Goal: Task Accomplishment & Management: Manage account settings

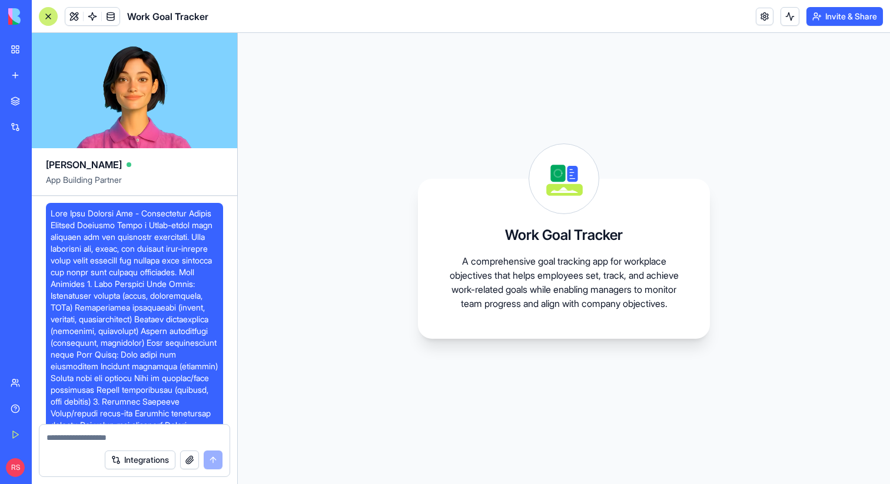
click at [39, 70] on div "New app" at bounding box center [35, 75] width 15 height 12
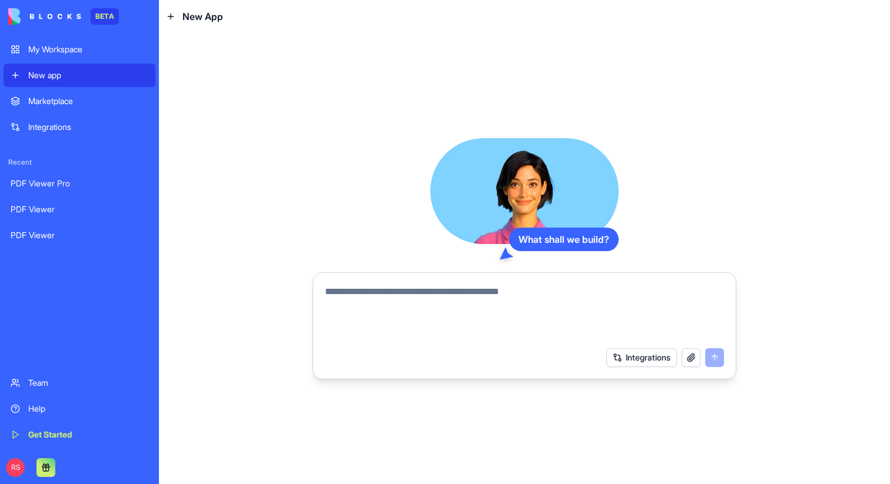
paste textarea "**********"
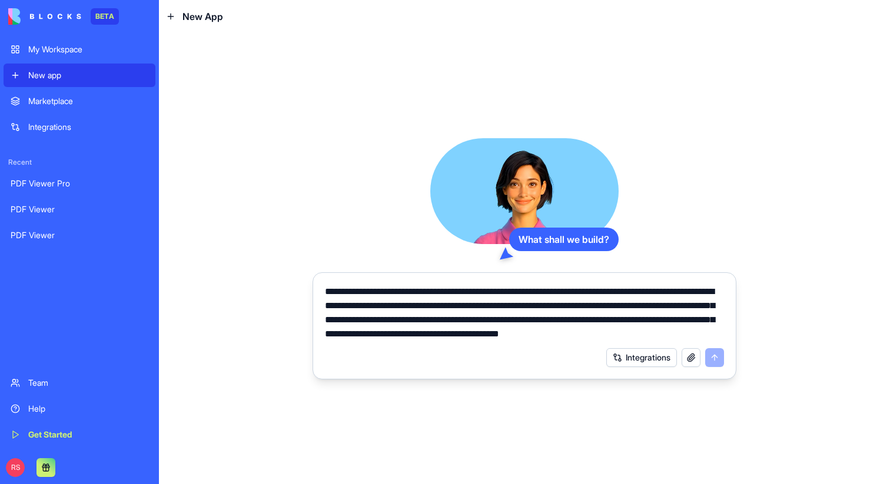
scroll to position [3839, 0]
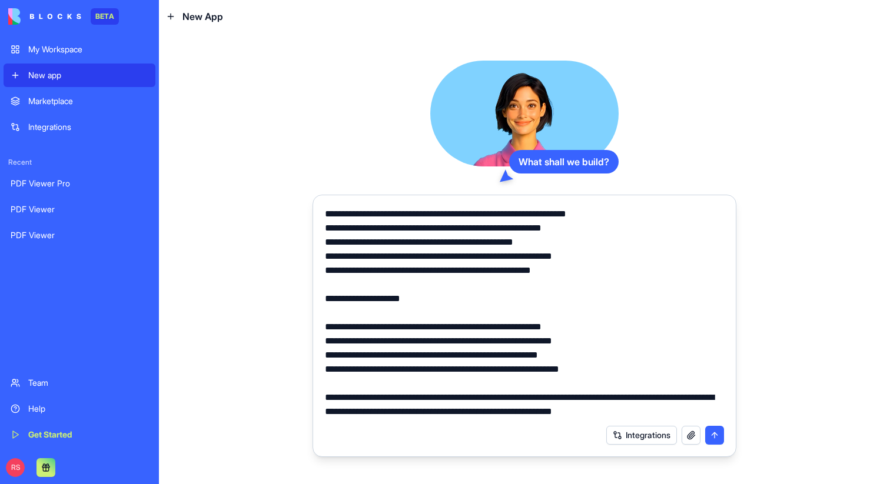
type textarea "**********"
click at [711, 431] on button "submit" at bounding box center [714, 435] width 19 height 19
click at [714, 438] on button "submit" at bounding box center [714, 435] width 19 height 19
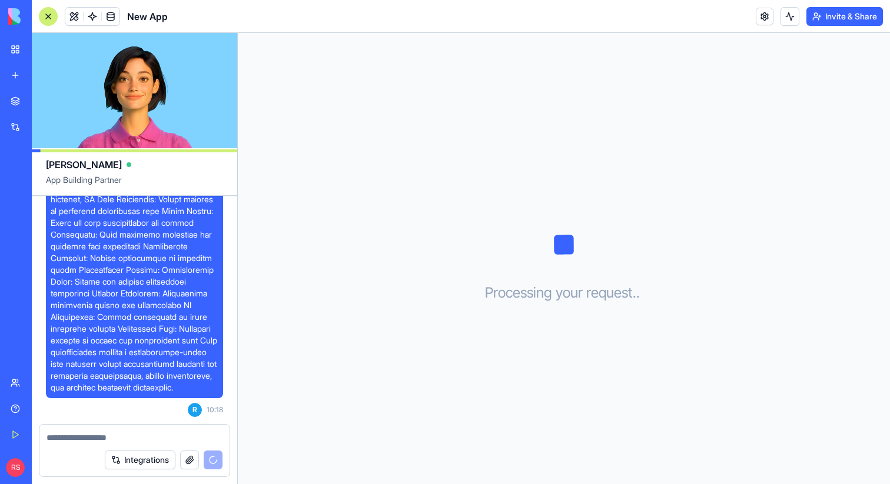
scroll to position [3733, 0]
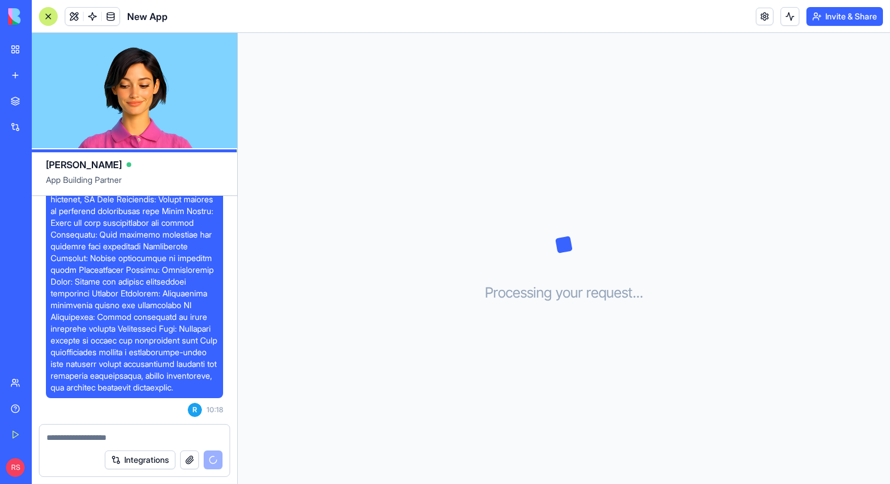
click at [50, 16] on div at bounding box center [48, 16] width 19 height 19
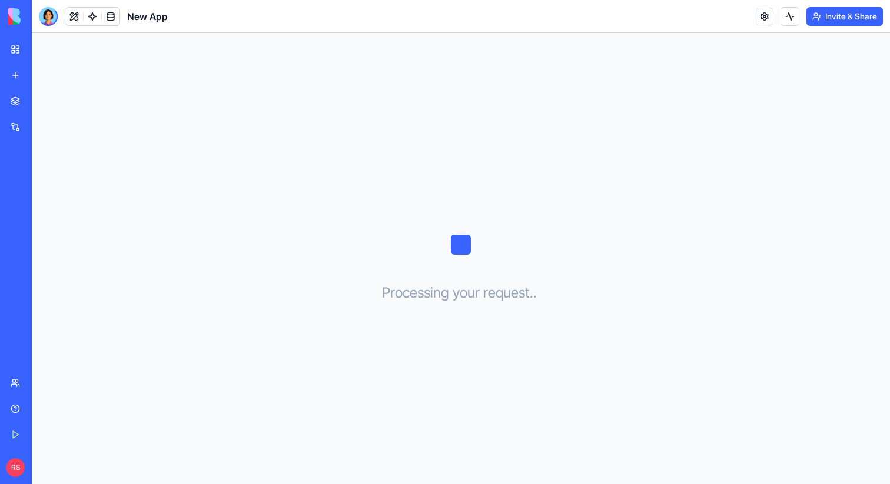
click at [44, 79] on div "New app" at bounding box center [35, 75] width 15 height 12
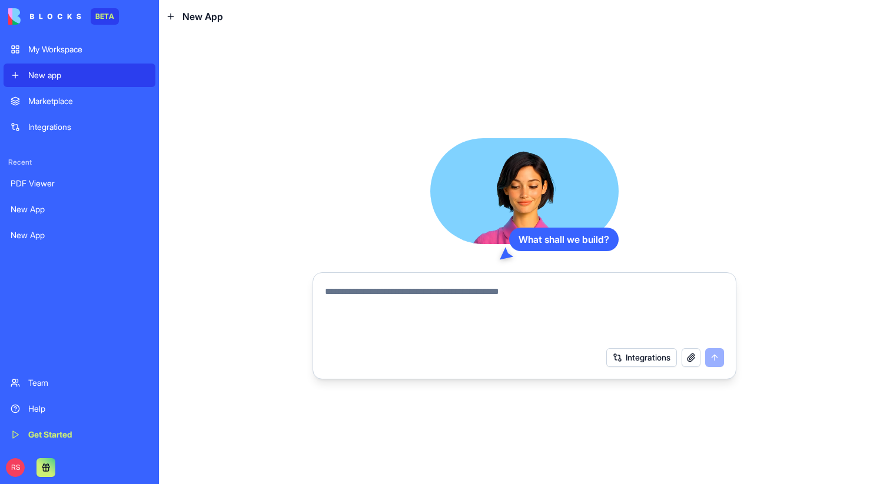
click at [325, 296] on textarea at bounding box center [524, 313] width 399 height 56
paste textarea "**********"
type textarea "**********"
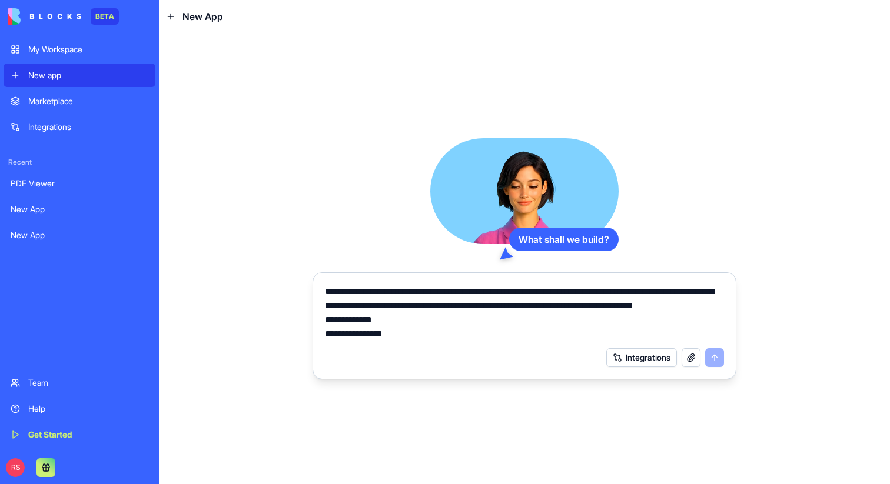
scroll to position [1636, 0]
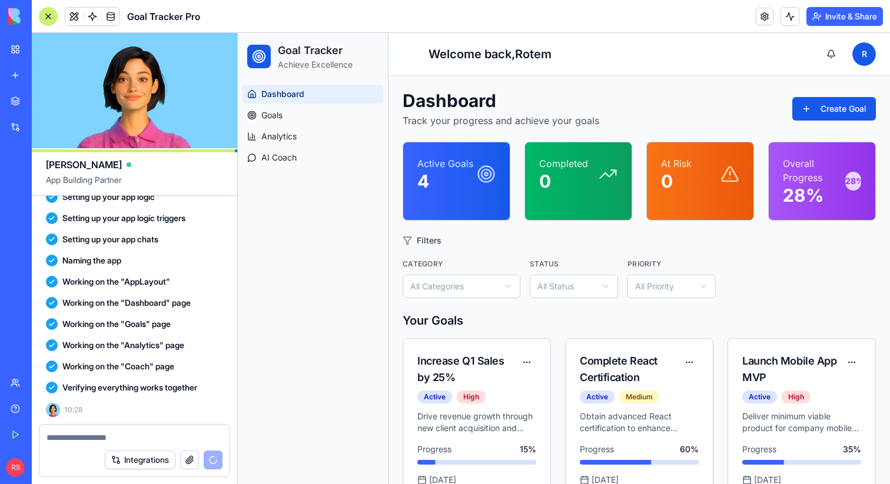
click at [316, 301] on div "Dashboard Goals Analytics AI Coach" at bounding box center [313, 282] width 150 height 404
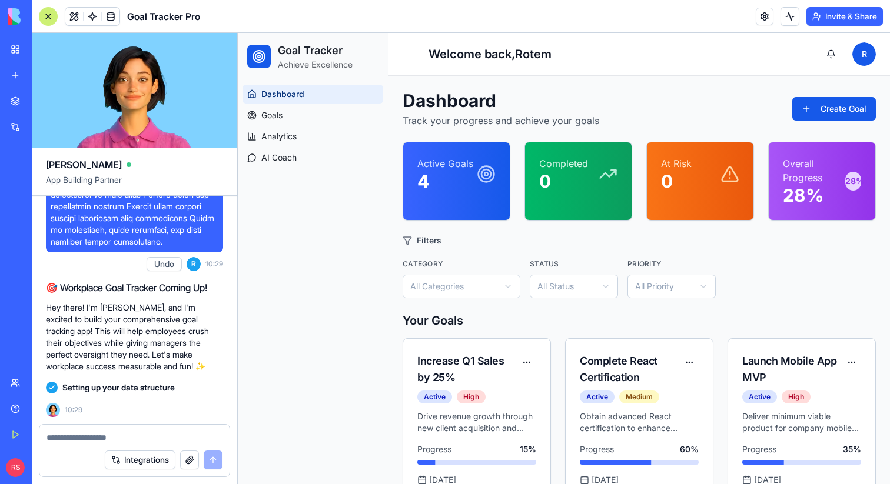
scroll to position [1247, 0]
click at [440, 178] on p "4" at bounding box center [445, 181] width 56 height 21
click at [428, 284] on html "Goal Tracker Achieve Excellence Dashboard Goals Analytics AI Coach Toggle sideb…" at bounding box center [564, 390] width 652 height 714
click at [478, 253] on html "Goal Tracker Achieve Excellence Dashboard Goals Analytics AI Coach Toggle sideb…" at bounding box center [564, 390] width 652 height 714
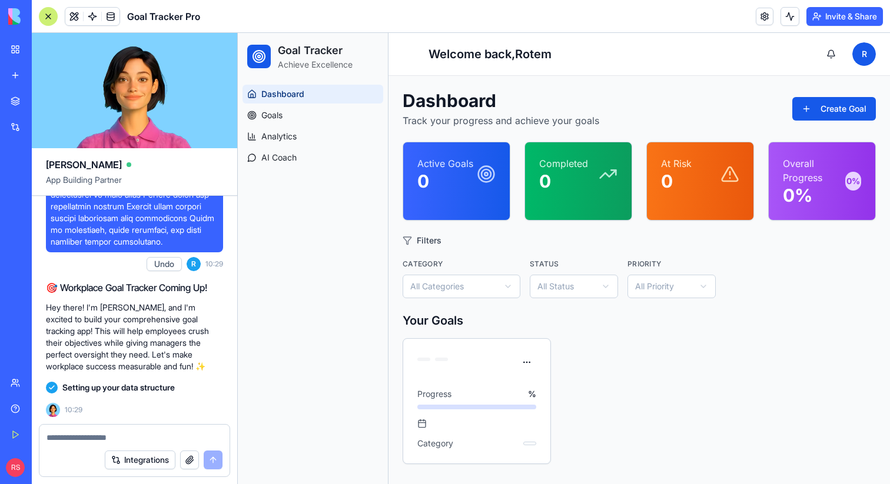
click at [529, 74] on header "Toggle sidebar Welcome back, Rotem R" at bounding box center [638, 54] width 501 height 43
click at [818, 115] on button "Create Goal" at bounding box center [834, 109] width 84 height 24
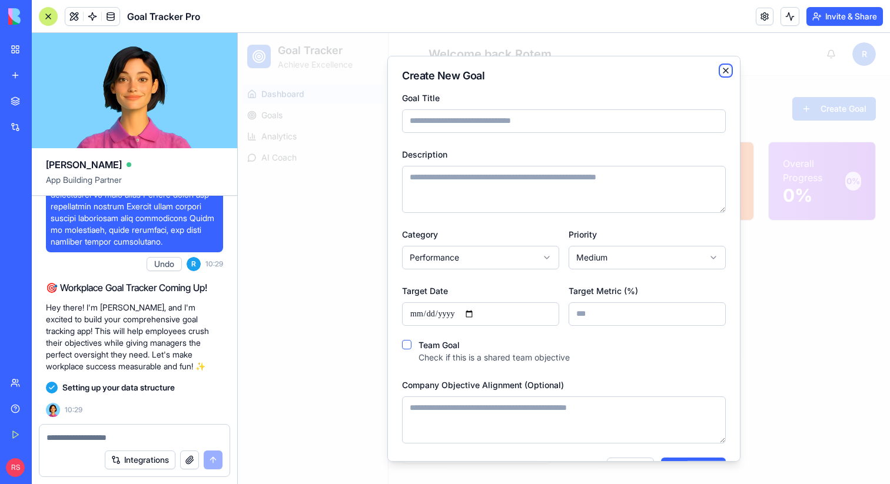
click at [724, 68] on icon "button" at bounding box center [725, 69] width 9 height 9
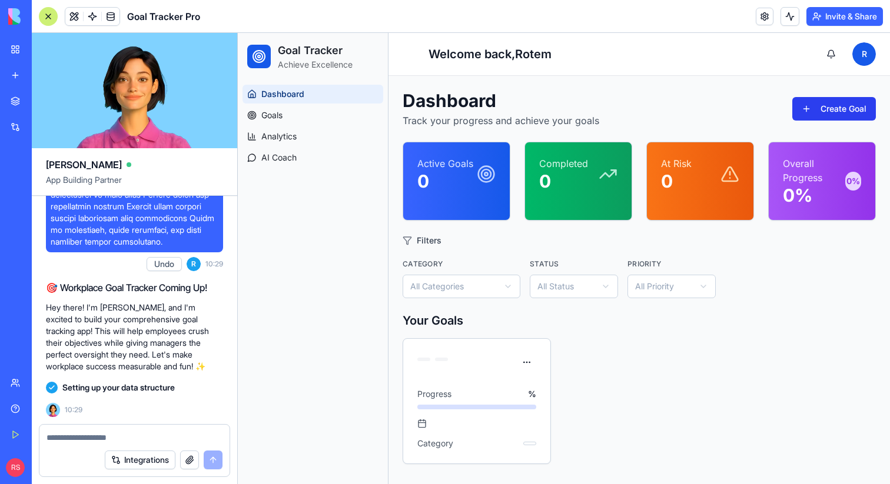
click at [806, 107] on button "Create Goal" at bounding box center [834, 109] width 84 height 24
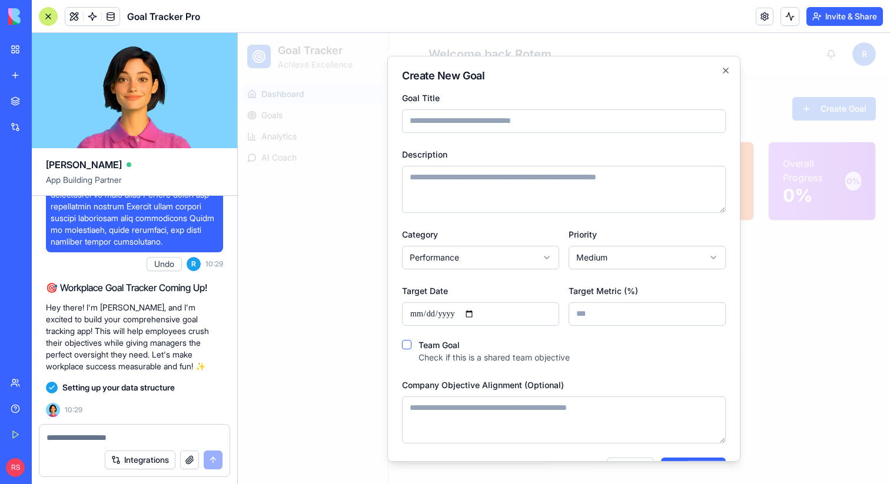
click at [544, 188] on textarea "Description" at bounding box center [564, 188] width 324 height 47
click at [481, 254] on body "**********" at bounding box center [564, 258] width 652 height 451
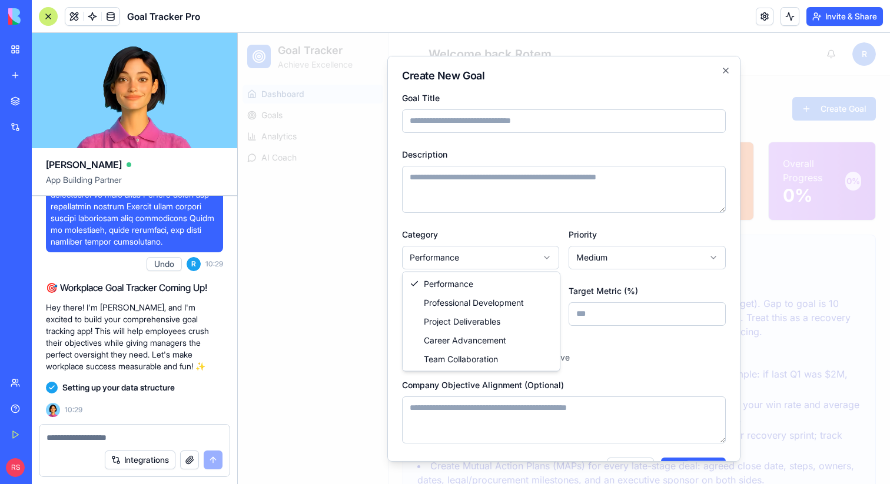
select select "**********"
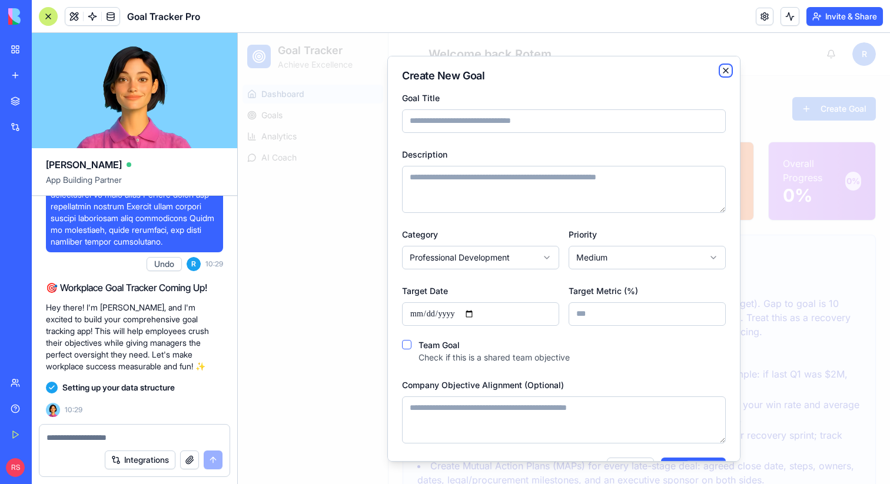
click at [725, 72] on icon "button" at bounding box center [725, 69] width 9 height 9
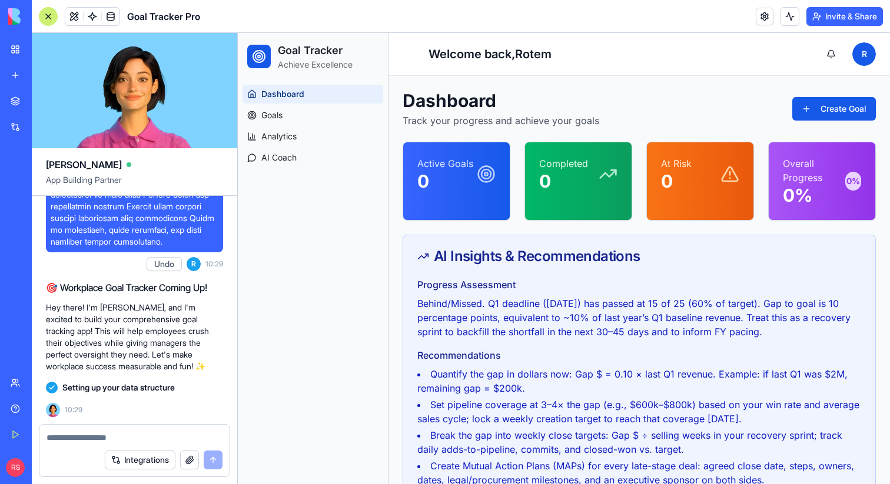
click at [714, 95] on div "Dashboard Track your progress and achieve your goals Create Goal" at bounding box center [638, 109] width 473 height 38
click at [649, 107] on div "Dashboard Track your progress and achieve your goals Create Goal" at bounding box center [638, 109] width 473 height 38
click at [597, 122] on p "Track your progress and achieve your goals" at bounding box center [500, 121] width 197 height 14
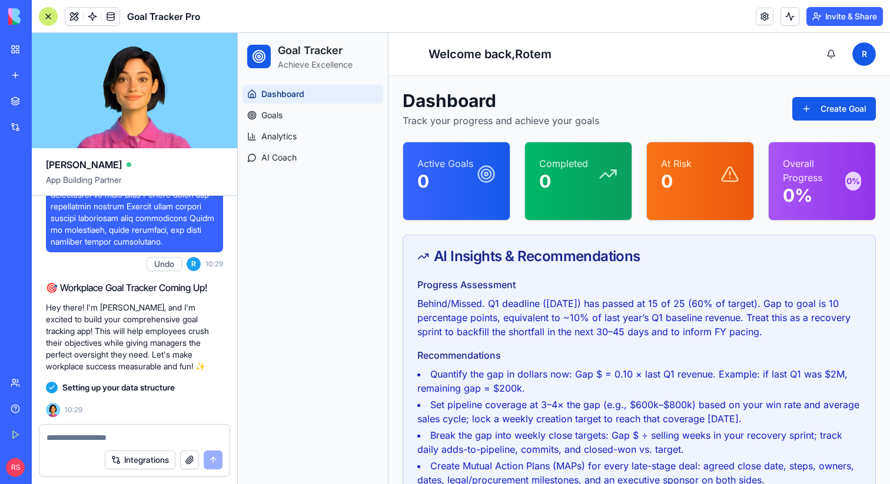
click at [551, 99] on h1 "Dashboard" at bounding box center [500, 100] width 197 height 21
click at [560, 90] on h1 "Dashboard" at bounding box center [500, 100] width 197 height 21
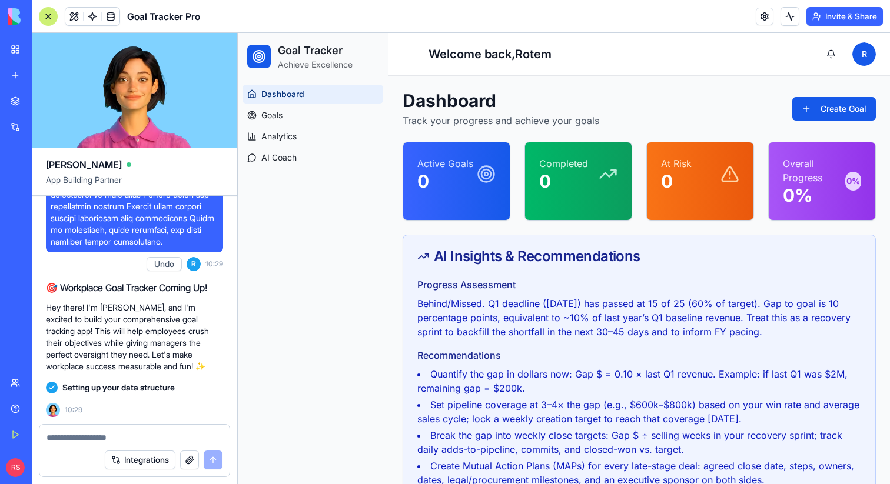
click at [528, 54] on h1 "Welcome back, Rotem" at bounding box center [489, 54] width 123 height 16
click at [533, 91] on h1 "Dashboard" at bounding box center [500, 100] width 197 height 21
click at [510, 117] on p "Track your progress and achieve your goals" at bounding box center [500, 121] width 197 height 14
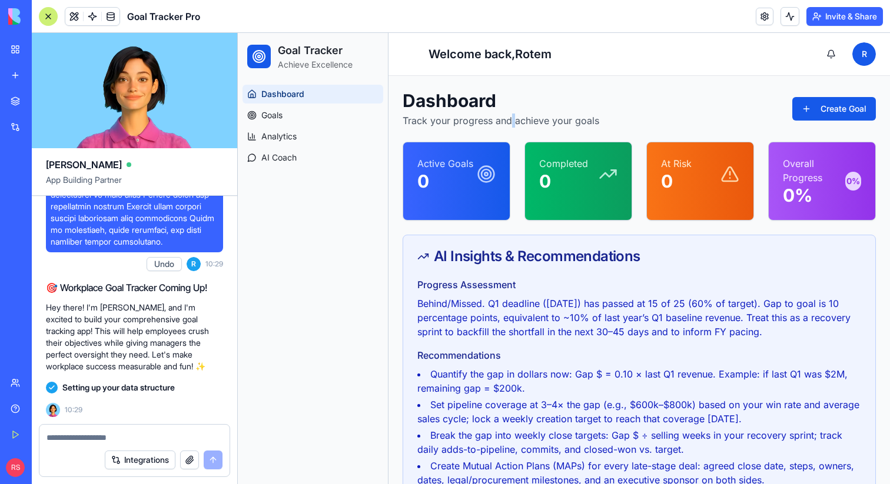
click at [510, 117] on p "Track your progress and achieve your goals" at bounding box center [500, 121] width 197 height 14
click at [544, 94] on h1 "Dashboard" at bounding box center [500, 100] width 197 height 21
click at [329, 124] on link "Goals" at bounding box center [312, 115] width 141 height 19
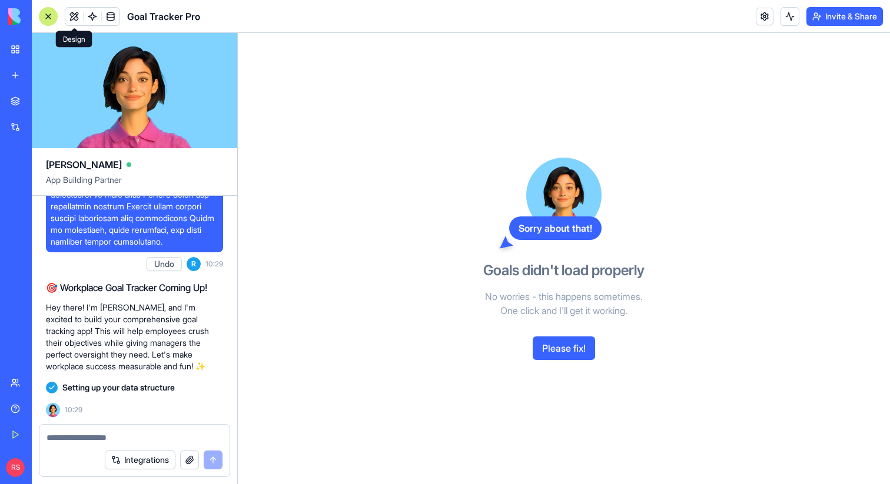
click at [70, 18] on span at bounding box center [74, 16] width 33 height 33
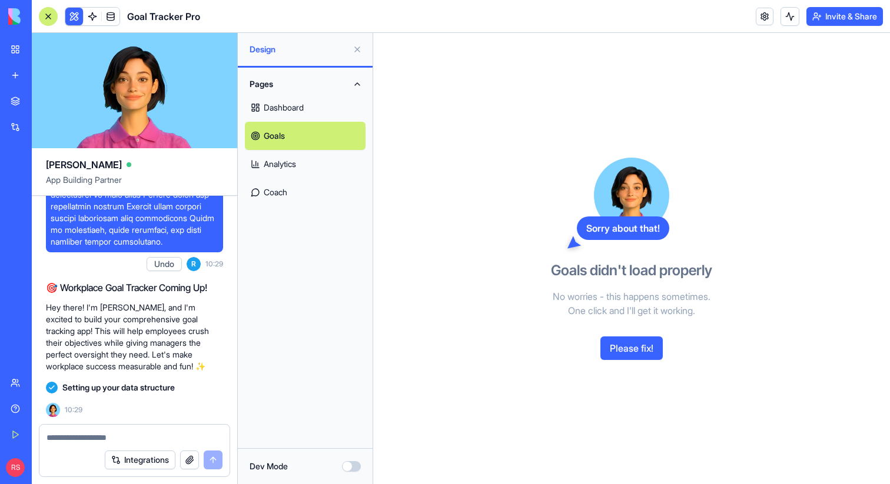
click at [304, 105] on link "Dashboard" at bounding box center [305, 108] width 121 height 28
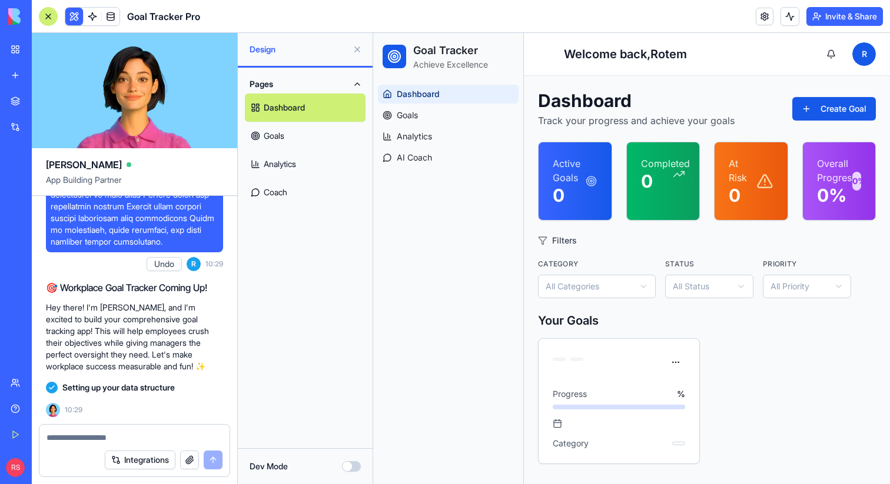
click at [321, 162] on link "Analytics" at bounding box center [305, 164] width 121 height 28
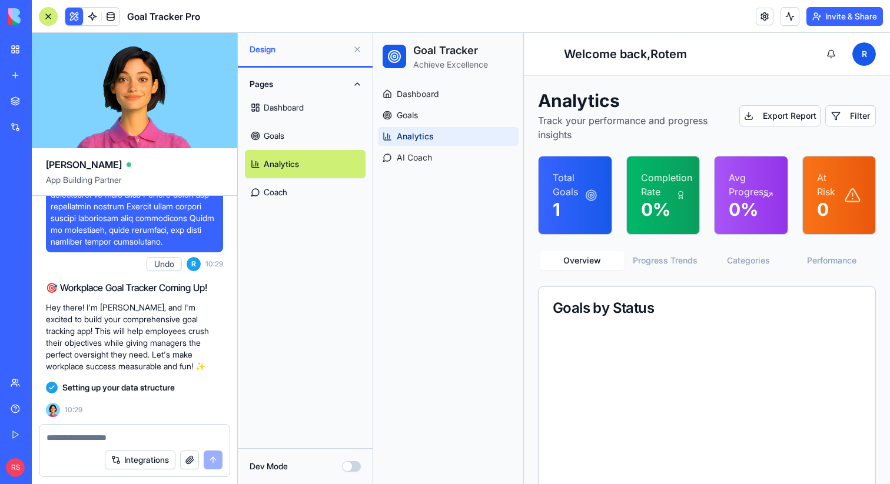
click at [314, 107] on link "Dashboard" at bounding box center [305, 108] width 121 height 28
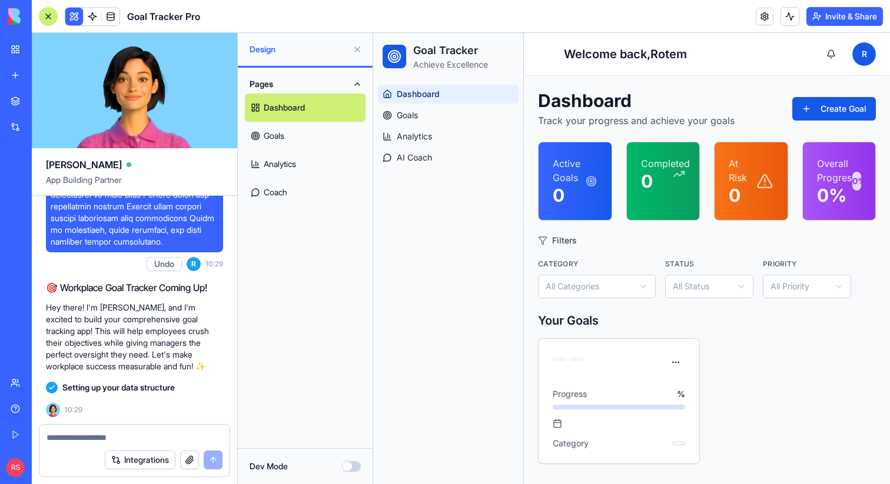
click at [277, 189] on link "Coach" at bounding box center [305, 192] width 121 height 28
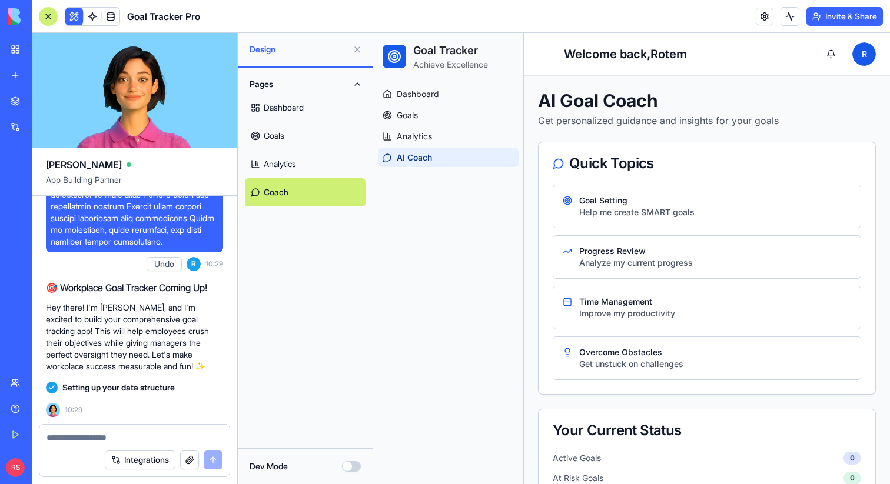
click at [311, 106] on link "Dashboard" at bounding box center [305, 108] width 121 height 28
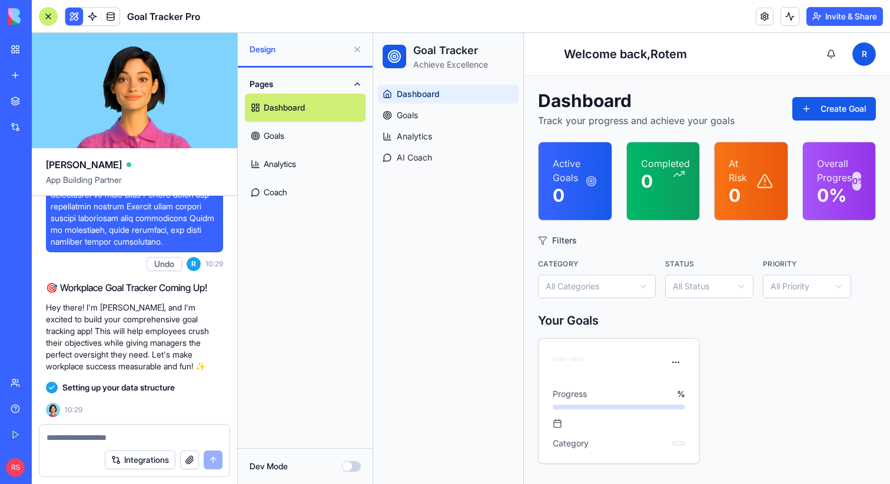
click at [295, 130] on link "Goals" at bounding box center [305, 136] width 121 height 28
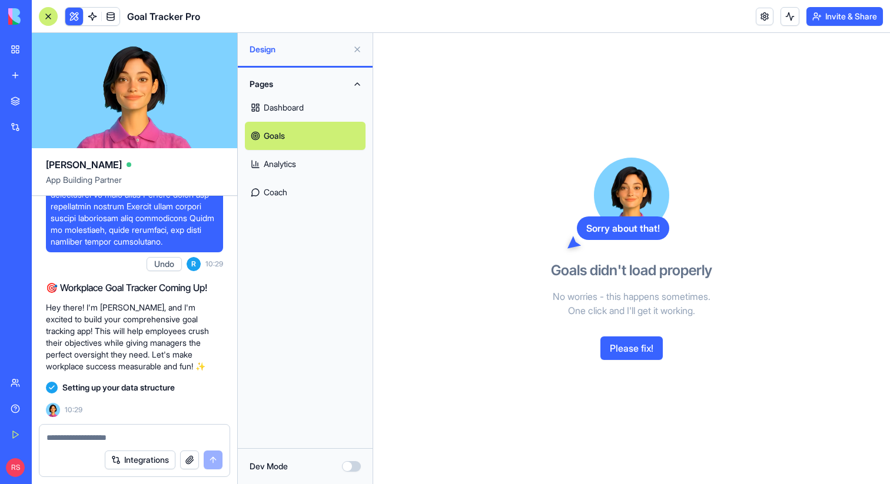
click at [299, 107] on link "Dashboard" at bounding box center [305, 108] width 121 height 28
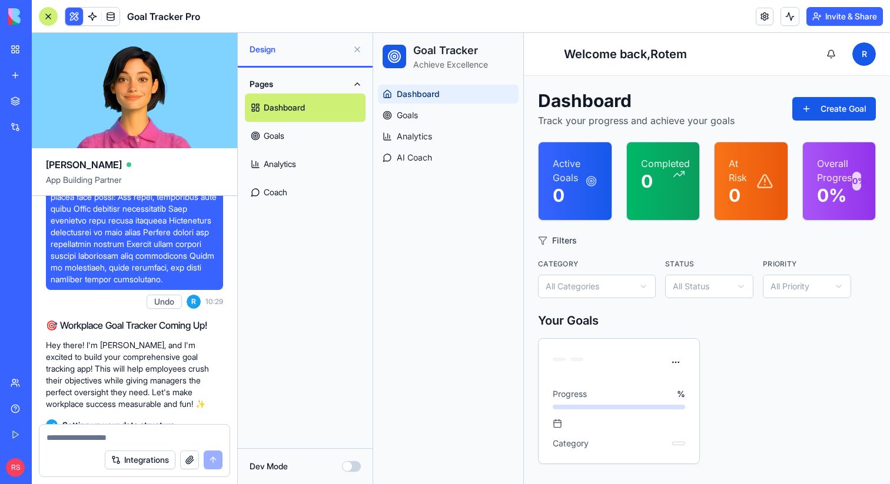
scroll to position [1247, 0]
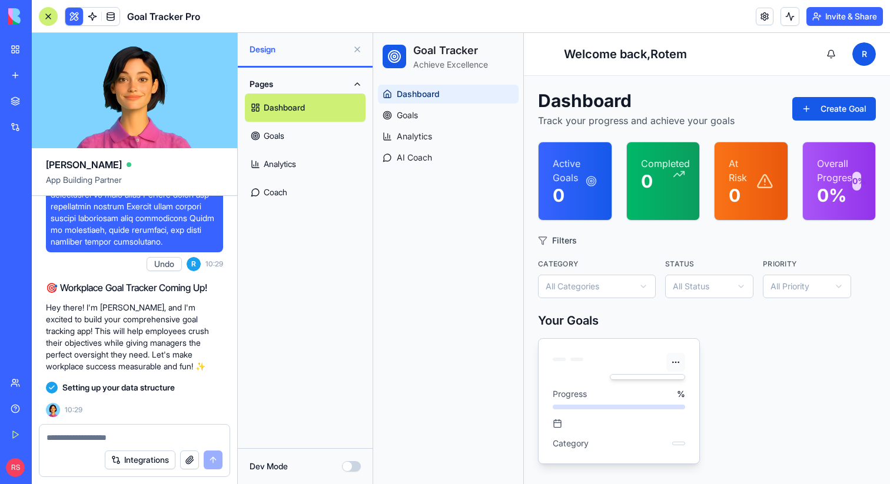
click at [676, 360] on html "Goal Tracker Achieve Excellence Dashboard Goals Analytics AI Coach Toggle sideb…" at bounding box center [631, 258] width 517 height 451
click at [720, 319] on html "Goal Tracker Achieve Excellence Dashboard Goals Analytics AI Coach Toggle sideb…" at bounding box center [631, 258] width 517 height 451
click at [291, 136] on link "Goals" at bounding box center [305, 136] width 121 height 28
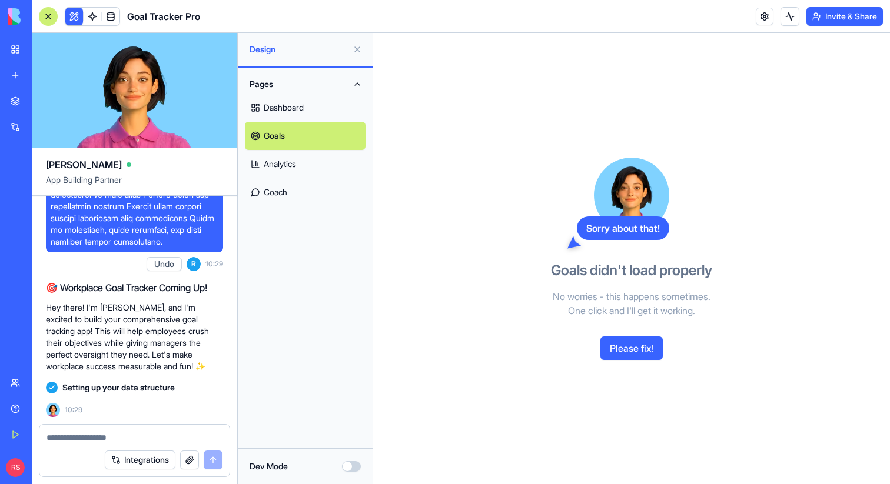
click at [615, 340] on button "Please fix!" at bounding box center [631, 349] width 62 height 24
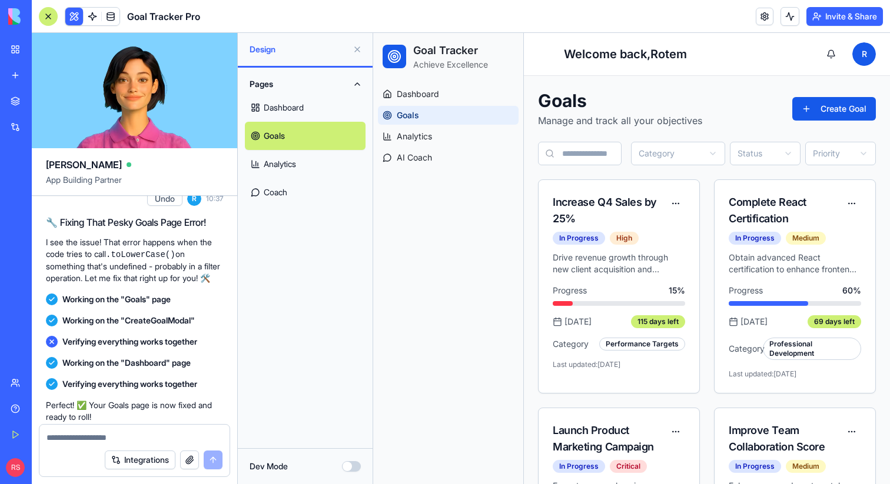
scroll to position [1505, 0]
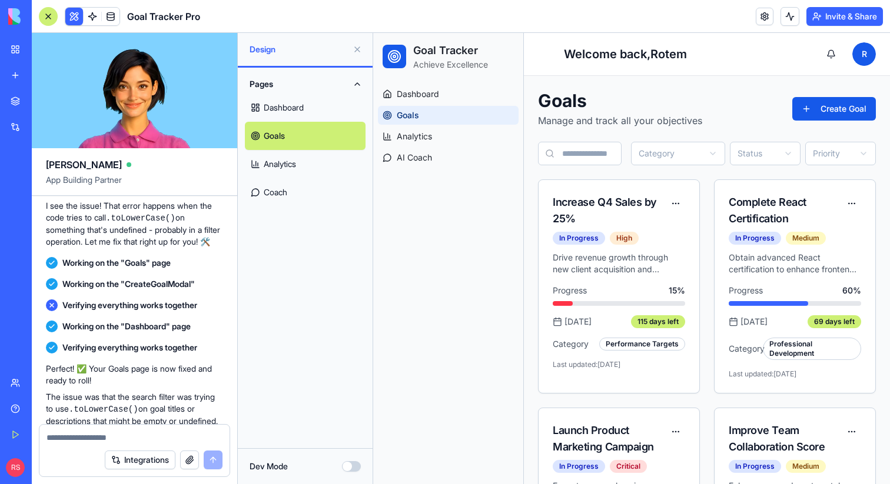
click at [312, 110] on link "Dashboard" at bounding box center [305, 108] width 121 height 28
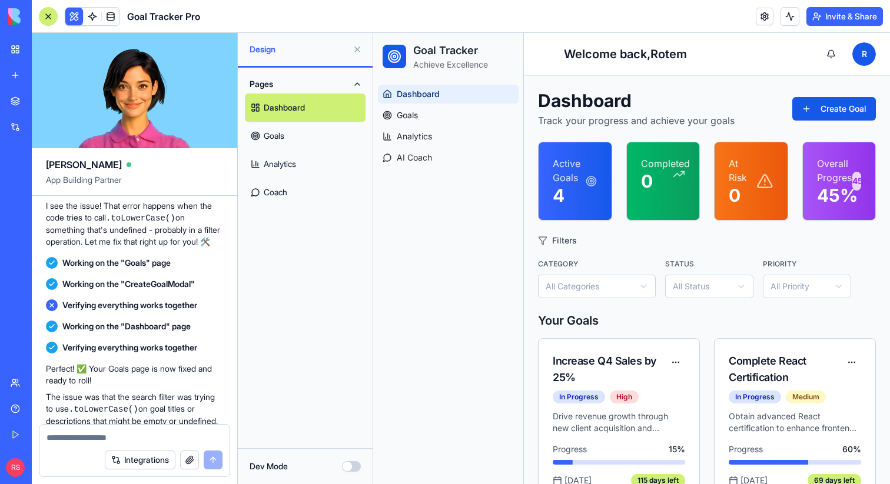
click at [307, 133] on link "Goals" at bounding box center [305, 136] width 121 height 28
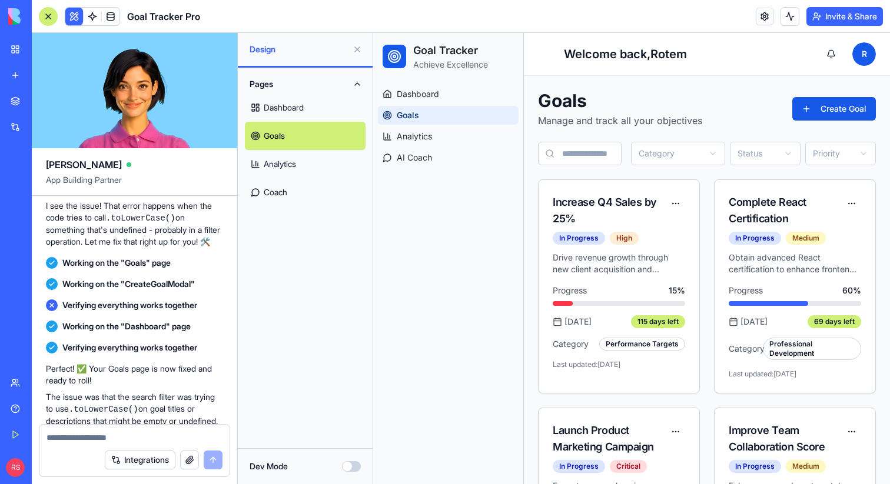
click at [45, 16] on div at bounding box center [48, 16] width 19 height 19
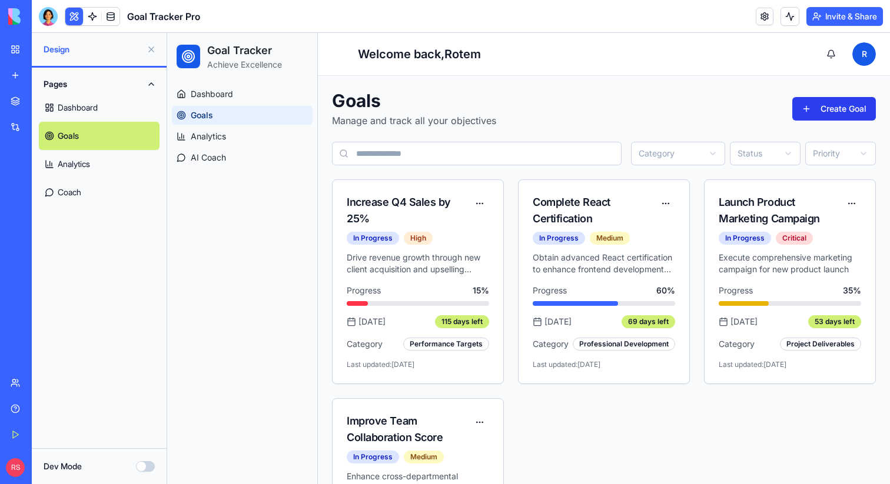
click at [807, 111] on button "Create Goal" at bounding box center [834, 109] width 84 height 24
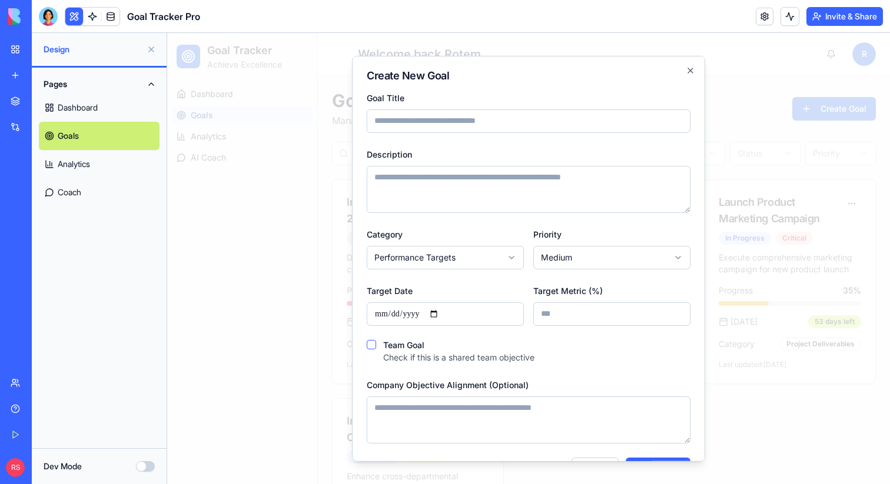
click at [459, 182] on textarea "Description" at bounding box center [529, 188] width 324 height 47
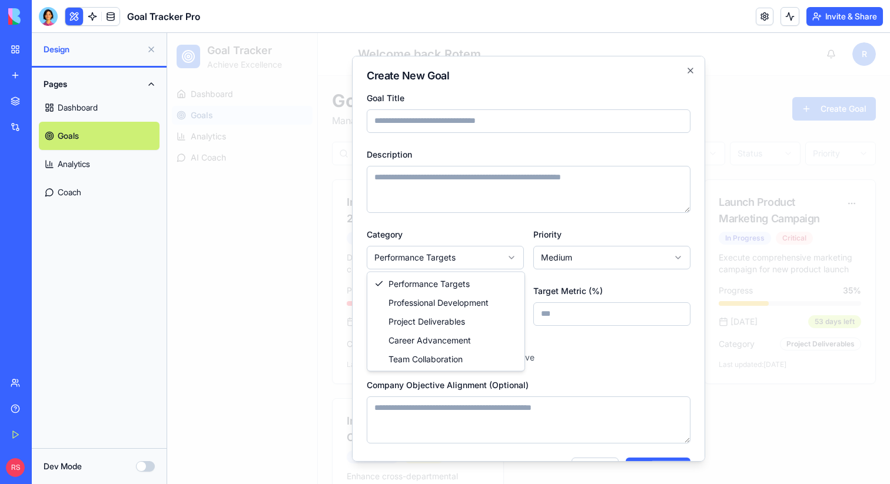
click at [447, 261] on body "Goal Tracker Achieve Excellence Dashboard Goals Analytics AI Coach Toggle sideb…" at bounding box center [528, 315] width 723 height 565
click at [577, 360] on body "Goal Tracker Achieve Excellence Dashboard Goals Analytics AI Coach Toggle sideb…" at bounding box center [528, 315] width 723 height 565
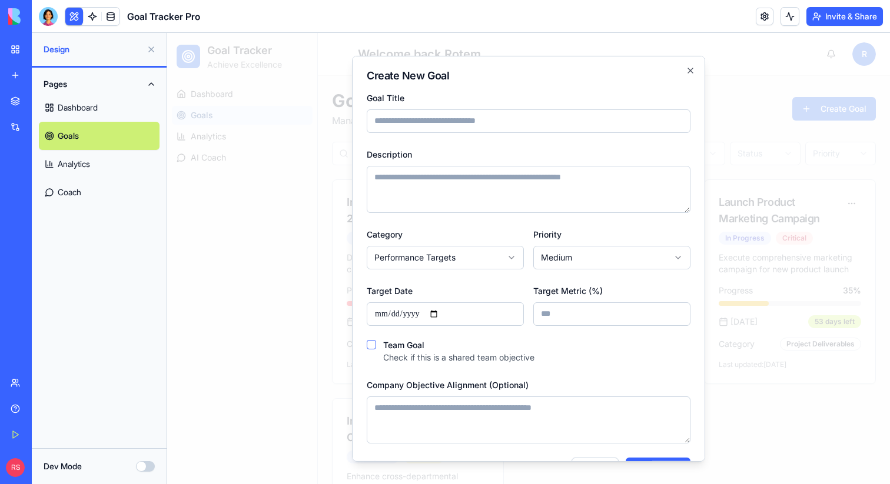
click at [587, 260] on body "Goal Tracker Achieve Excellence Dashboard Goals Analytics AI Coach Toggle sideb…" at bounding box center [528, 315] width 723 height 565
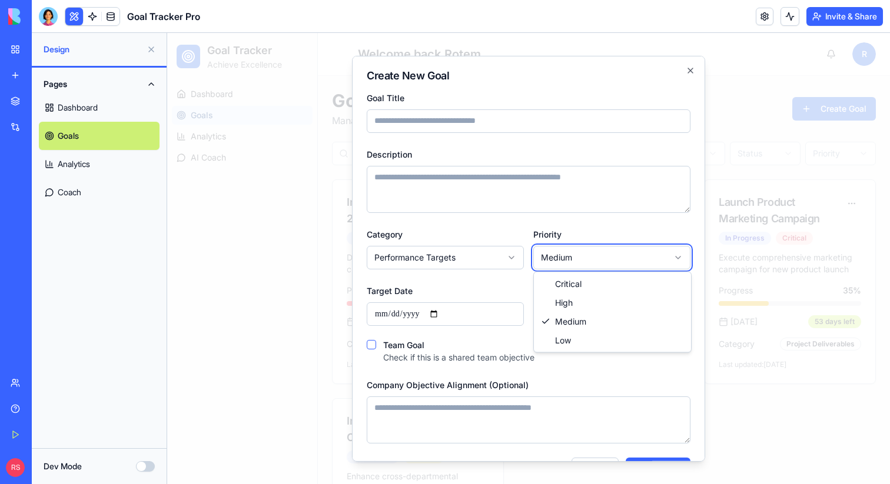
click at [487, 292] on body "Goal Tracker Achieve Excellence Dashboard Goals Analytics AI Coach Toggle sideb…" at bounding box center [528, 315] width 723 height 565
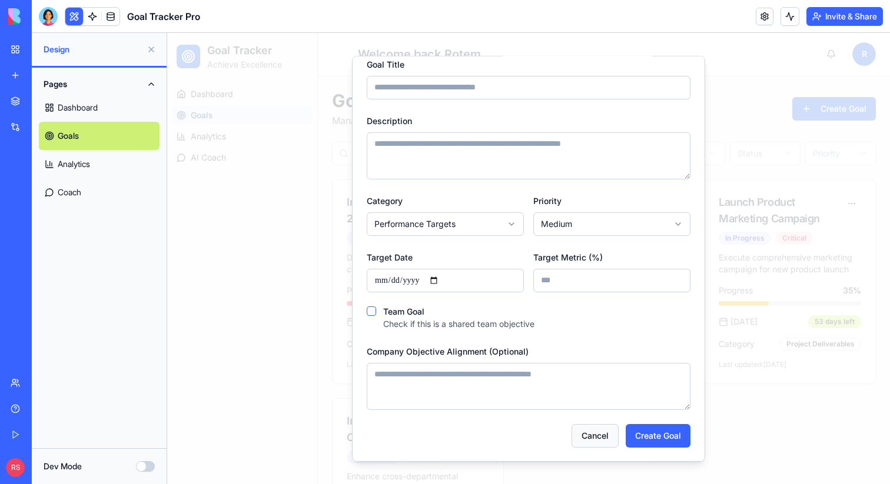
click at [585, 441] on button "Cancel" at bounding box center [594, 436] width 47 height 24
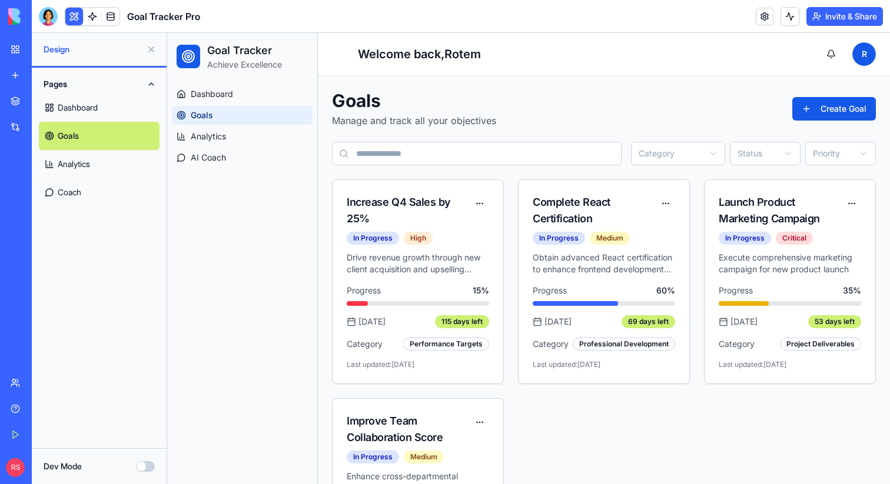
click at [669, 145] on html "Goal Tracker Achieve Excellence Dashboard Goals Analytics AI Coach Toggle sideb…" at bounding box center [528, 315] width 723 height 565
click at [653, 102] on html "Goal Tracker Achieve Excellence Dashboard Goals Analytics AI Coach Toggle sideb…" at bounding box center [528, 315] width 723 height 565
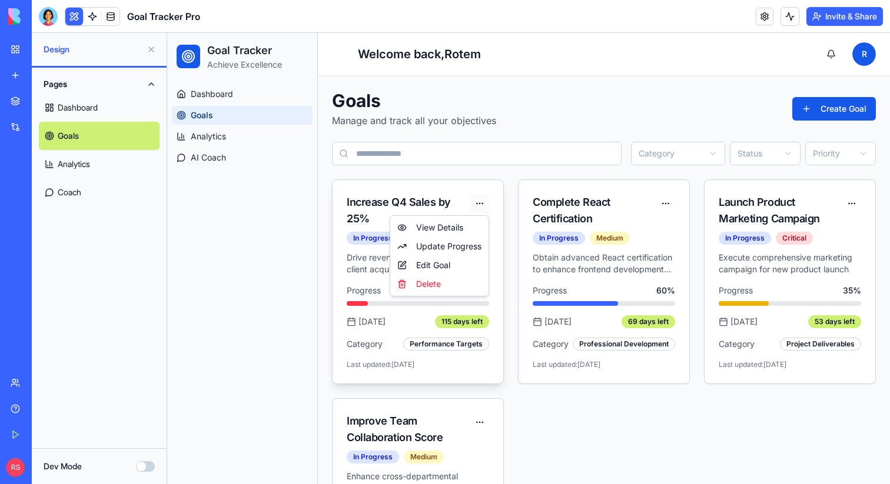
click at [480, 206] on html "Goal Tracker Achieve Excellence Dashboard Goals Analytics AI Coach Toggle sideb…" at bounding box center [528, 315] width 723 height 565
click at [462, 228] on div "View Details" at bounding box center [439, 227] width 94 height 19
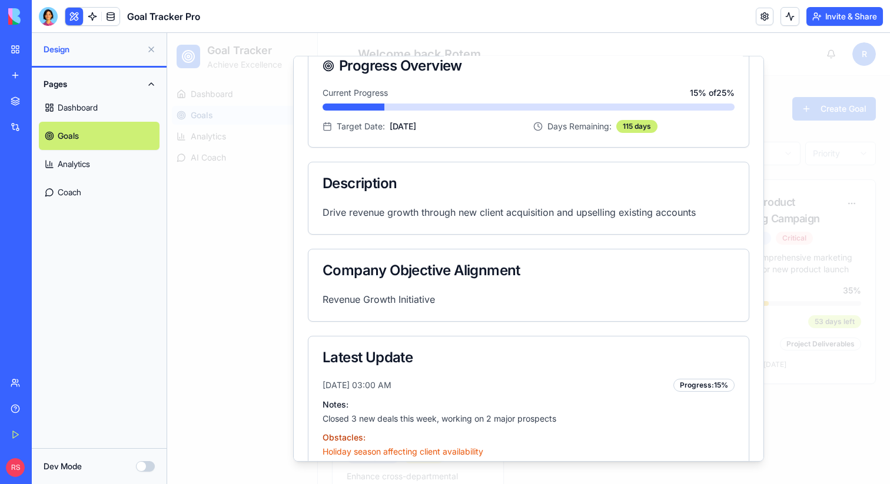
scroll to position [0, 0]
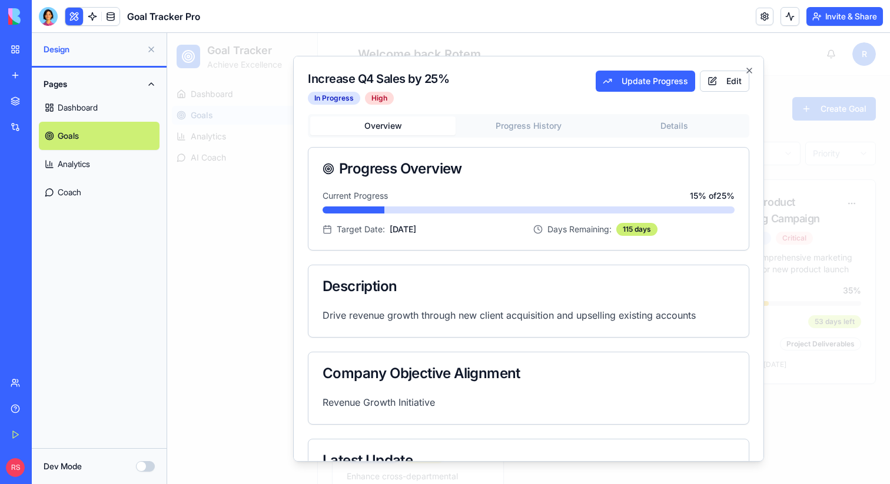
click at [533, 127] on body "Goal Tracker Achieve Excellence Dashboard Goals Analytics AI Coach Toggle sideb…" at bounding box center [528, 315] width 723 height 565
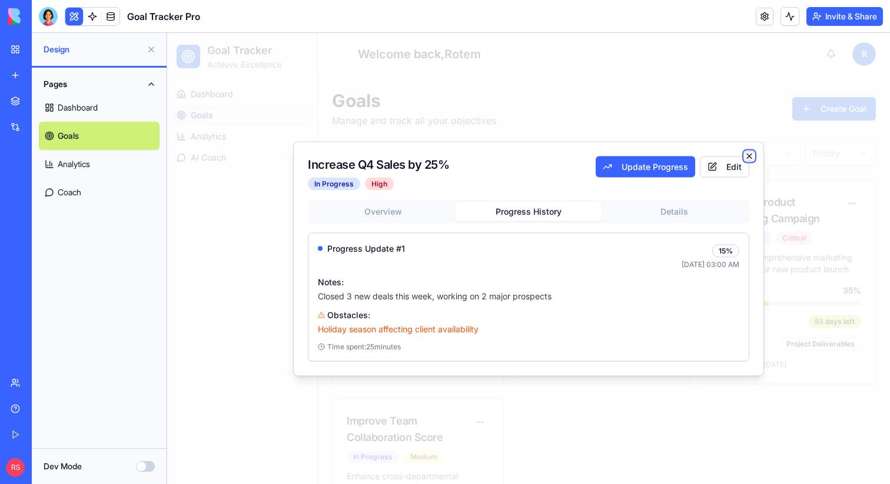
click at [746, 157] on icon "button" at bounding box center [748, 155] width 9 height 9
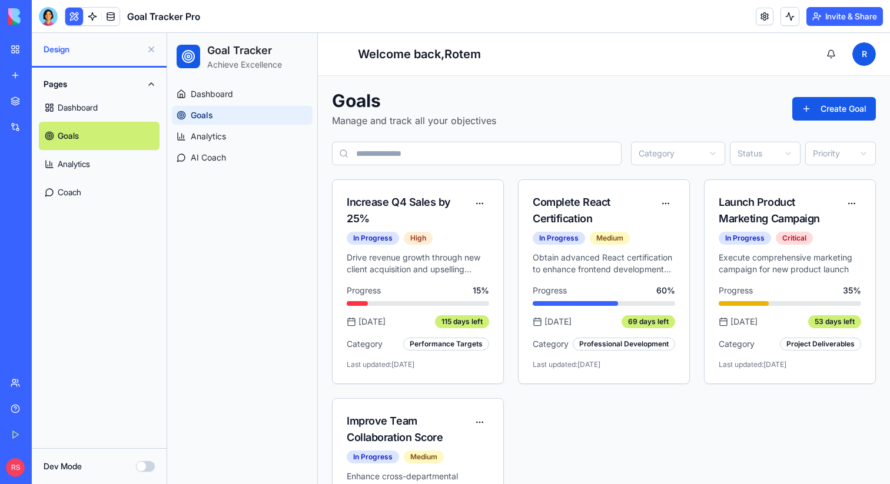
click at [455, 158] on input at bounding box center [476, 154] width 289 height 24
click at [569, 112] on div "Goals Manage and track all your objectives Create Goal" at bounding box center [604, 109] width 544 height 38
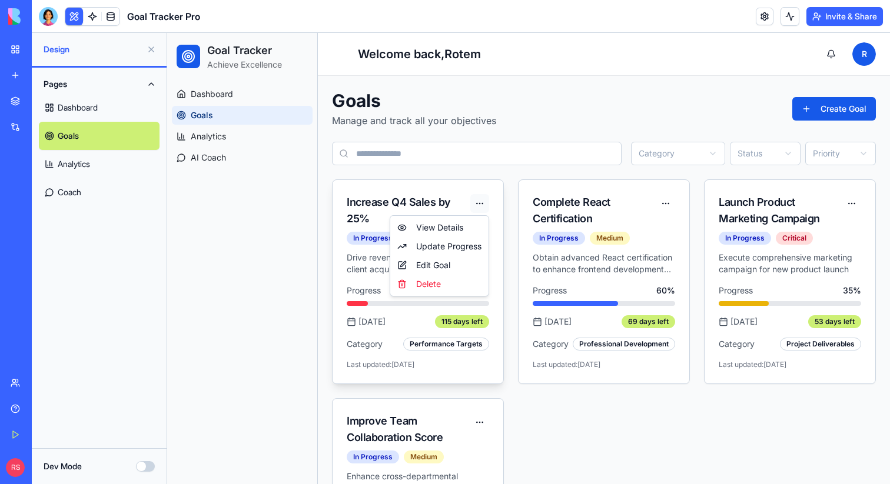
click at [485, 202] on html "Goal Tracker Achieve Excellence Dashboard Goals Analytics AI Coach Toggle sideb…" at bounding box center [528, 315] width 723 height 565
click at [458, 242] on div "Update Progress" at bounding box center [439, 246] width 94 height 19
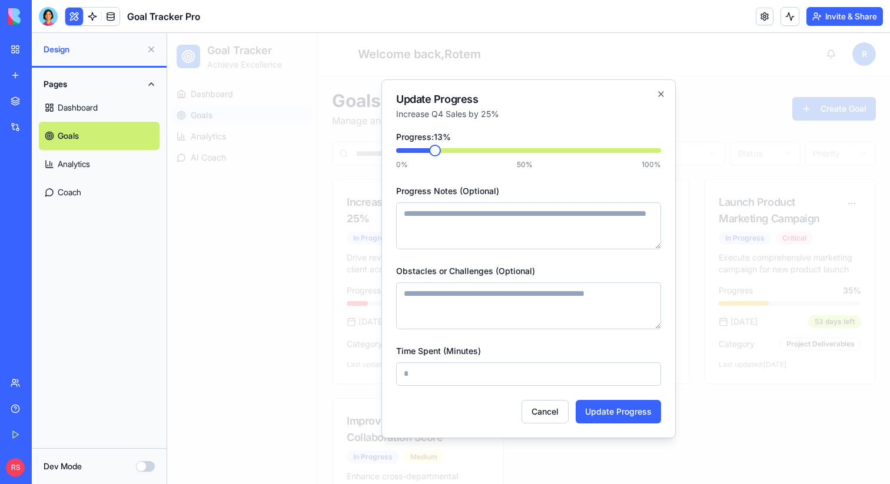
click at [441, 156] on span at bounding box center [435, 151] width 12 height 12
click at [658, 94] on icon "button" at bounding box center [660, 93] width 9 height 9
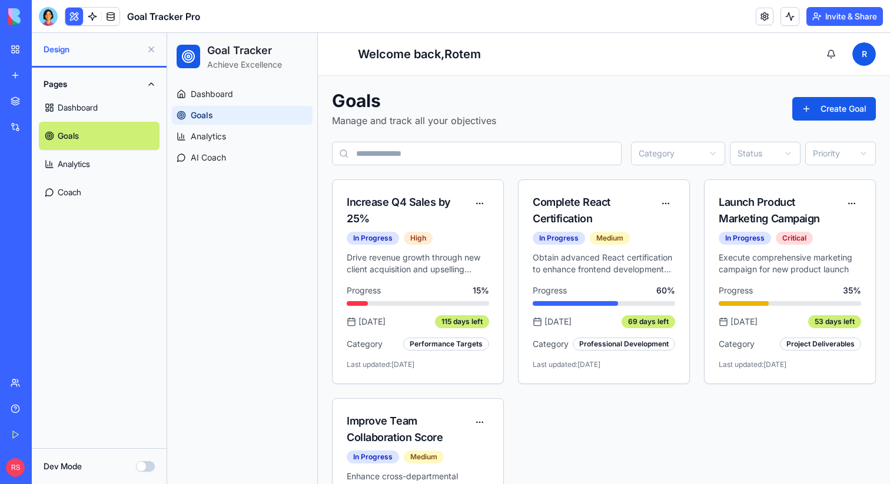
click at [767, 152] on html "Goal Tracker Achieve Excellence Dashboard Goals Analytics AI Coach Toggle sideb…" at bounding box center [528, 315] width 723 height 565
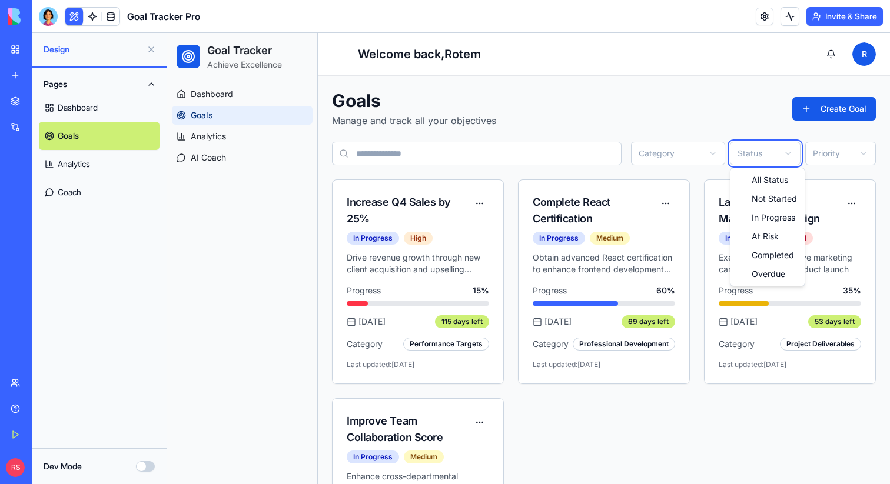
click at [670, 118] on html "Goal Tracker Achieve Excellence Dashboard Goals Analytics AI Coach Toggle sideb…" at bounding box center [528, 315] width 723 height 565
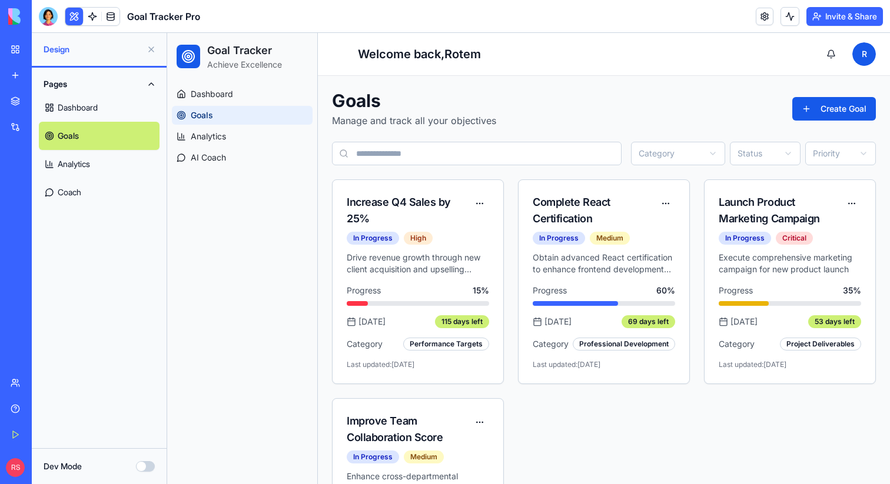
click at [826, 155] on html "Goal Tracker Achieve Excellence Dashboard Goals Analytics AI Coach Toggle sideb…" at bounding box center [528, 315] width 723 height 565
click at [620, 87] on html "Goal Tracker Achieve Excellence Dashboard Goals Analytics AI Coach Toggle sideb…" at bounding box center [528, 315] width 723 height 565
click at [47, 21] on div at bounding box center [48, 16] width 19 height 19
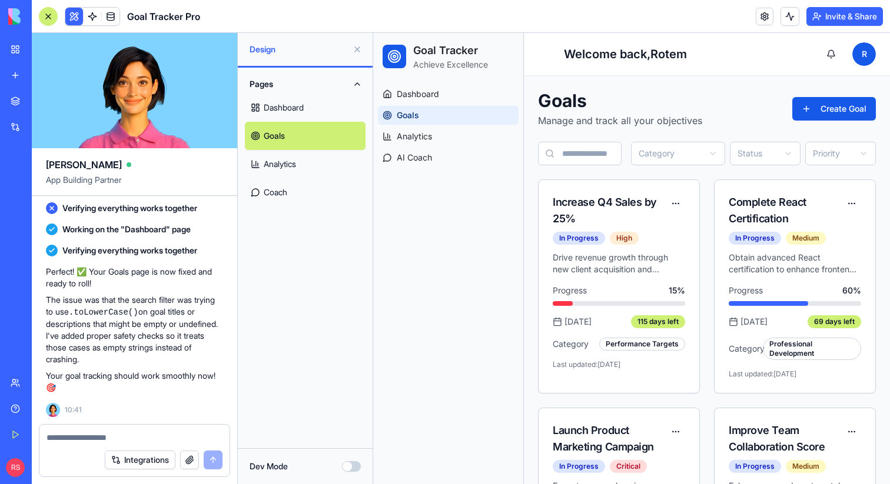
click at [278, 164] on link "Analytics" at bounding box center [305, 164] width 121 height 28
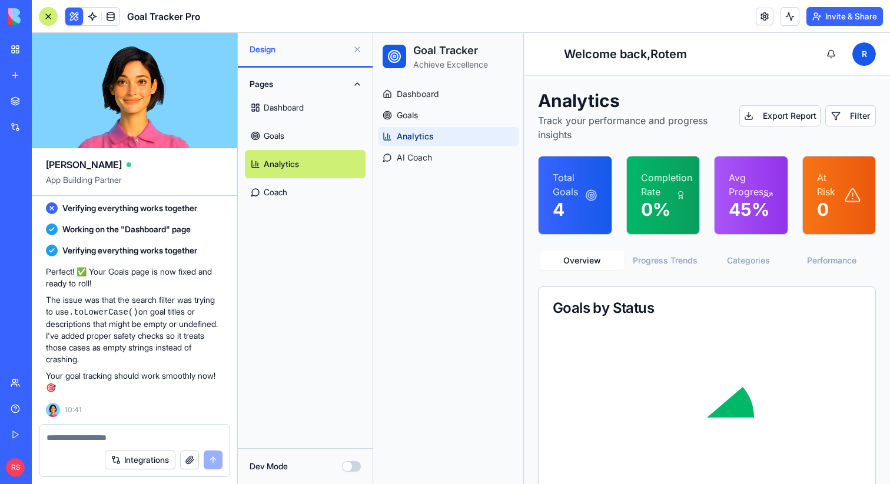
click at [278, 197] on link "Coach" at bounding box center [305, 192] width 121 height 28
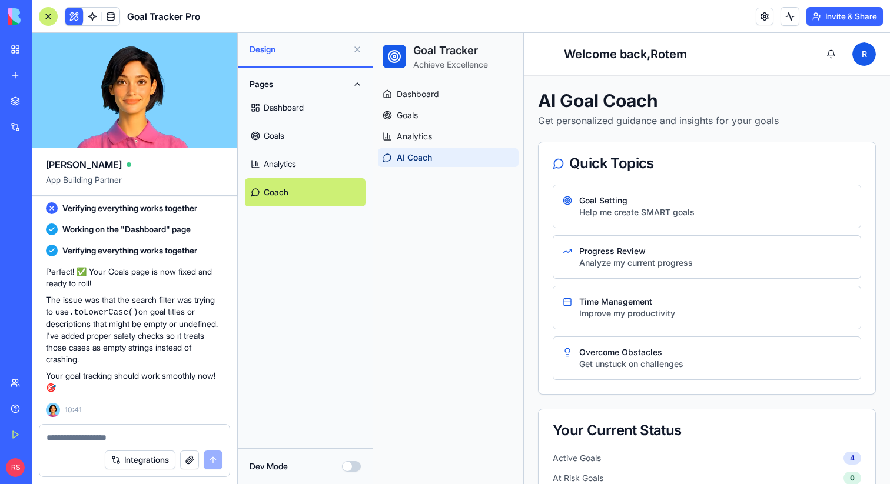
click at [284, 110] on link "Dashboard" at bounding box center [305, 108] width 121 height 28
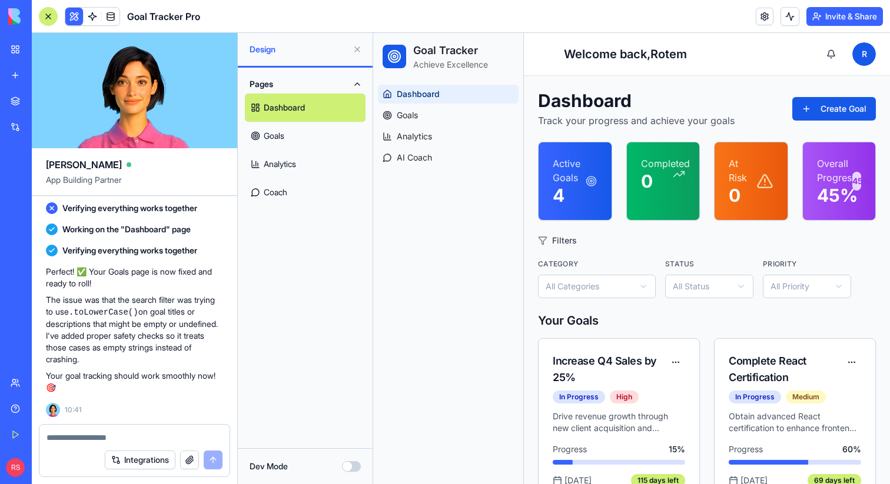
click at [281, 137] on link "Goals" at bounding box center [305, 136] width 121 height 28
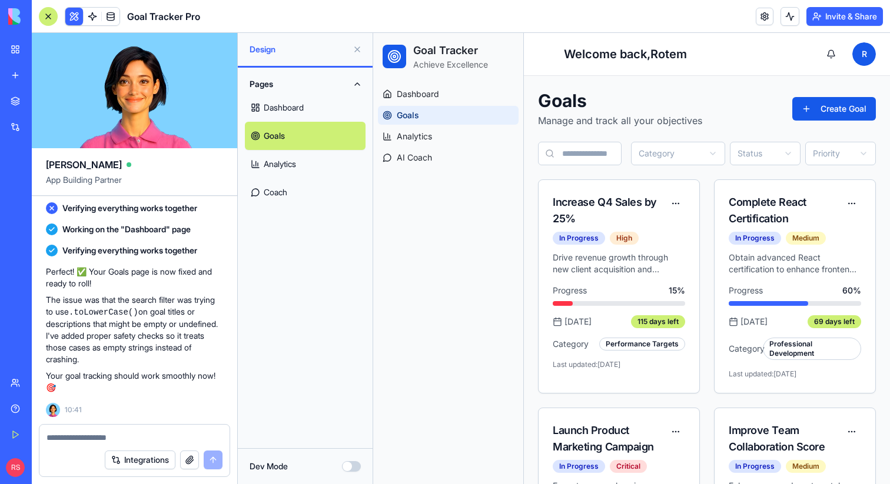
click at [46, 15] on div at bounding box center [48, 16] width 19 height 19
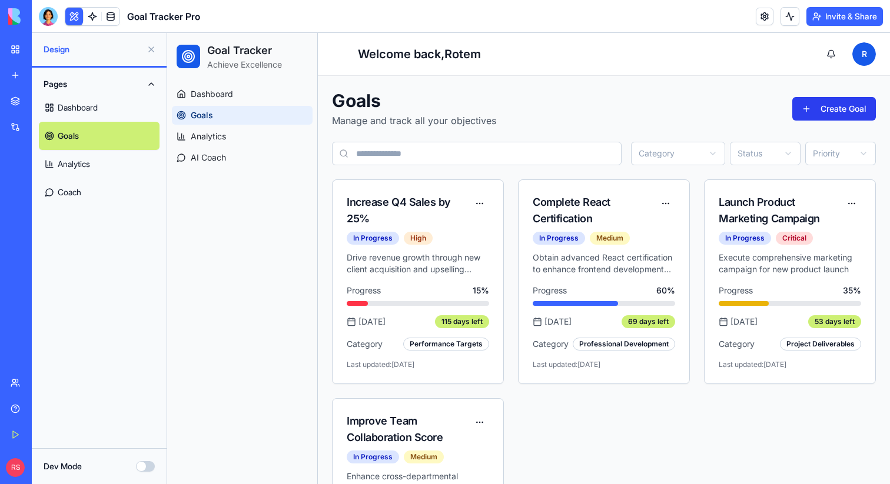
click at [818, 119] on button "Create Goal" at bounding box center [834, 109] width 84 height 24
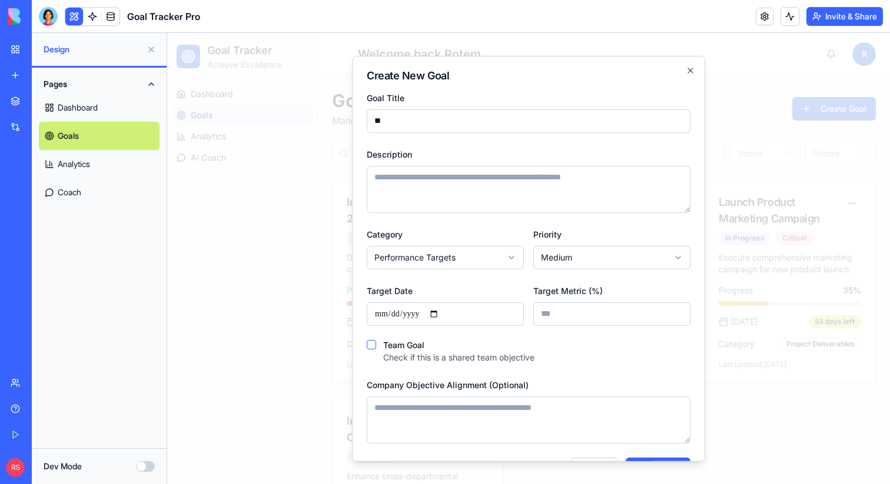
type input "*"
type input "**********"
click at [450, 184] on textarea "Description" at bounding box center [529, 188] width 324 height 47
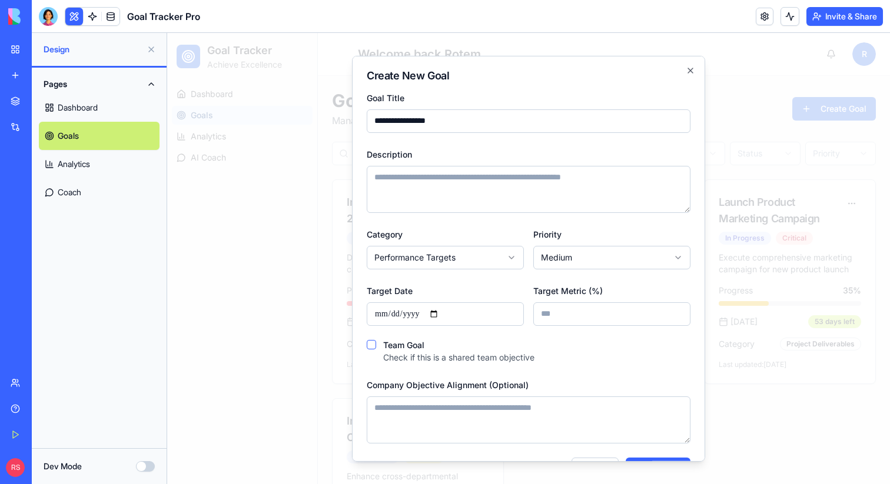
click at [426, 252] on body "Goal Tracker Achieve Excellence Dashboard Goals Analytics AI Coach Toggle sideb…" at bounding box center [528, 315] width 723 height 565
click at [568, 261] on body "Goal Tracker Achieve Excellence Dashboard Goals Analytics AI Coach Toggle sideb…" at bounding box center [528, 315] width 723 height 565
select select "********"
click at [468, 312] on input "Target Date" at bounding box center [445, 314] width 157 height 24
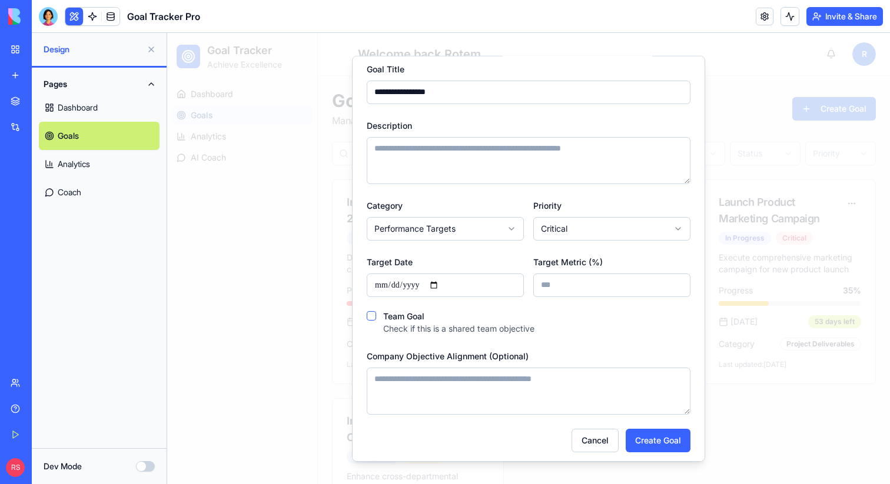
scroll to position [34, 0]
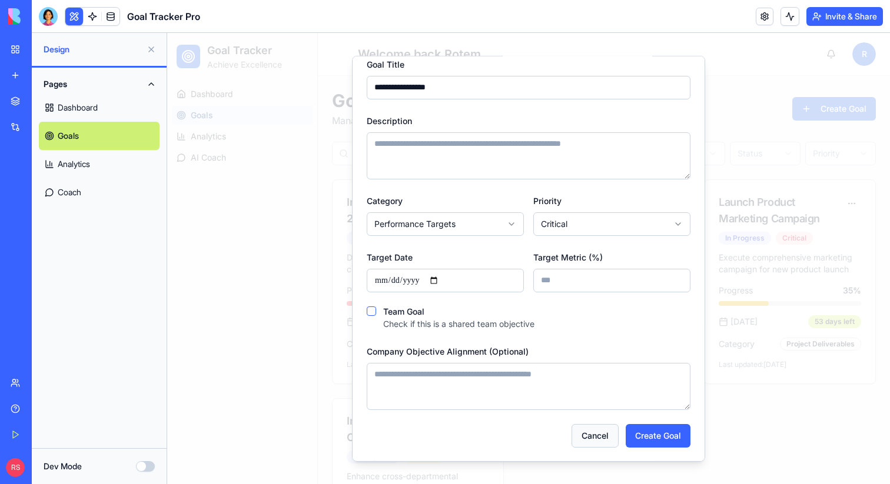
click at [603, 436] on button "Cancel" at bounding box center [594, 436] width 47 height 24
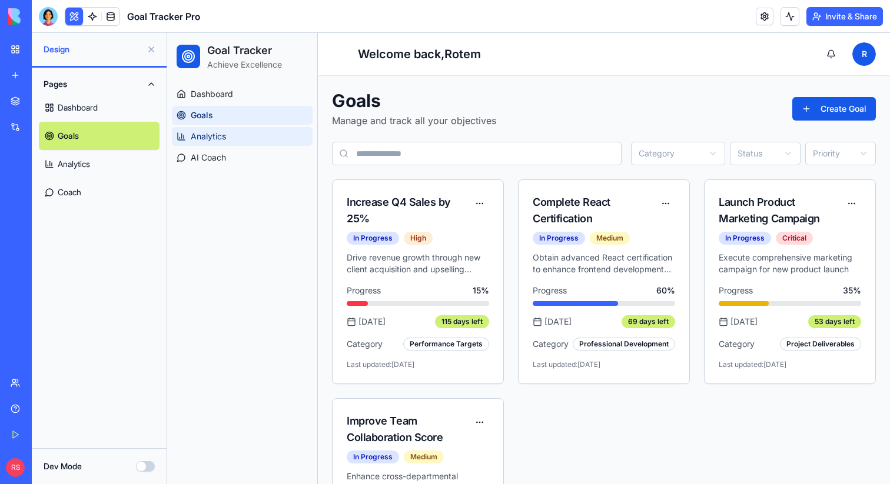
click at [251, 133] on link "Analytics" at bounding box center [242, 136] width 141 height 19
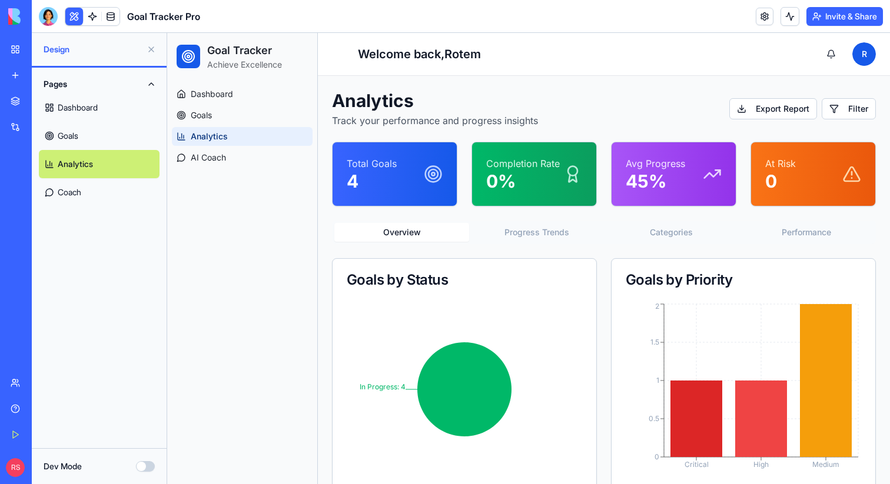
click at [398, 182] on div "Total Goals 4" at bounding box center [395, 174] width 96 height 35
click at [508, 228] on button "Progress Trends" at bounding box center [536, 232] width 135 height 19
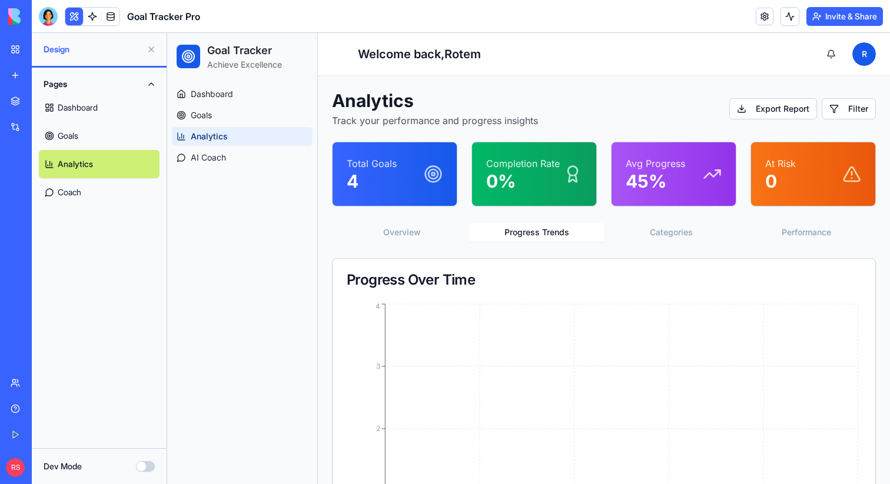
click at [652, 238] on button "Categories" at bounding box center [671, 232] width 135 height 19
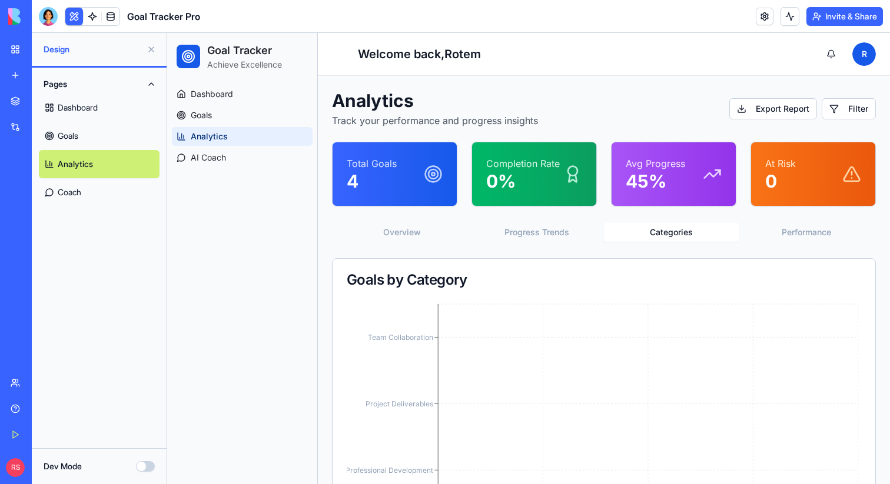
click at [405, 226] on button "Overview" at bounding box center [401, 232] width 135 height 19
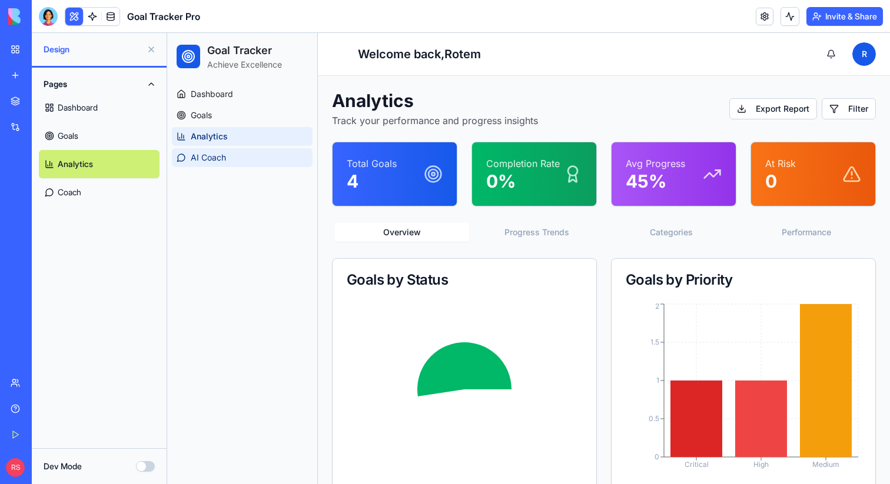
click at [257, 163] on link "AI Coach" at bounding box center [242, 157] width 141 height 19
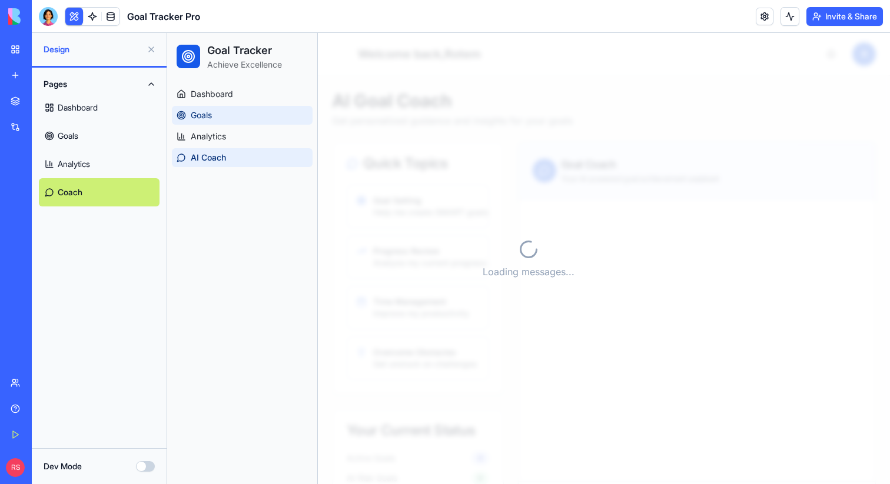
click at [249, 115] on link "Goals" at bounding box center [242, 115] width 141 height 19
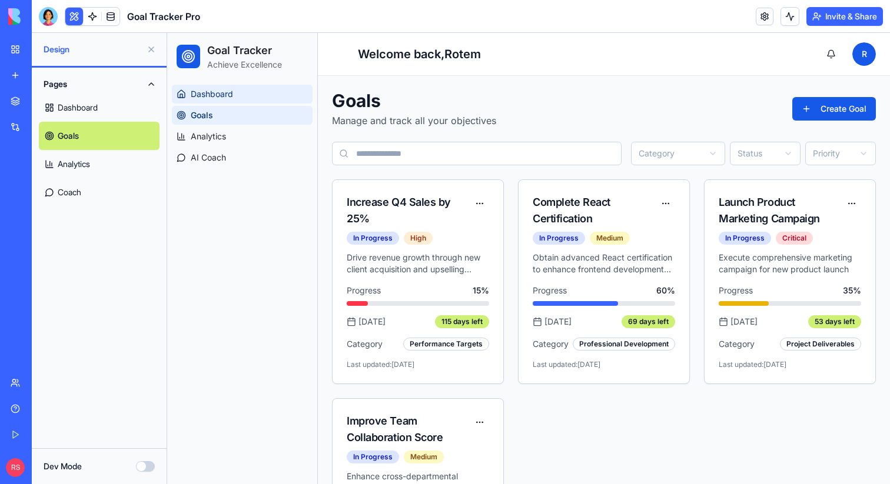
click at [269, 95] on link "Dashboard" at bounding box center [242, 94] width 141 height 19
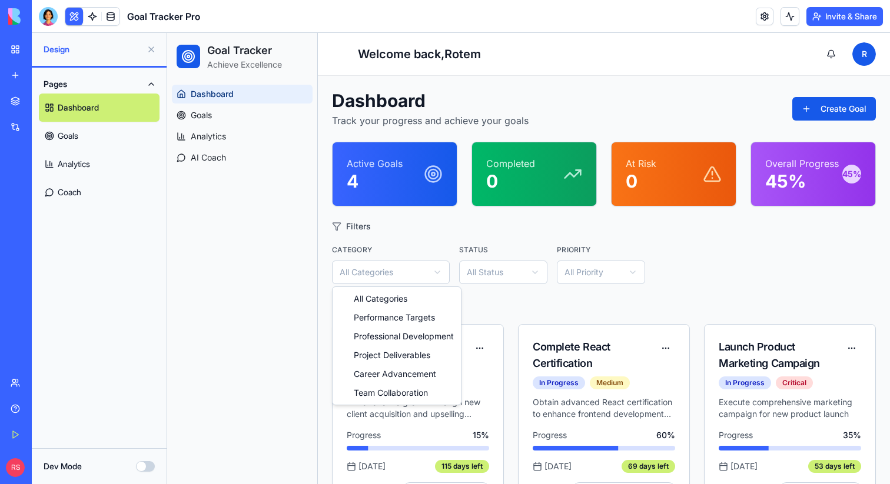
click at [434, 273] on html "Goal Tracker Achieve Excellence Dashboard Goals Analytics AI Coach Toggle sideb…" at bounding box center [528, 378] width 723 height 691
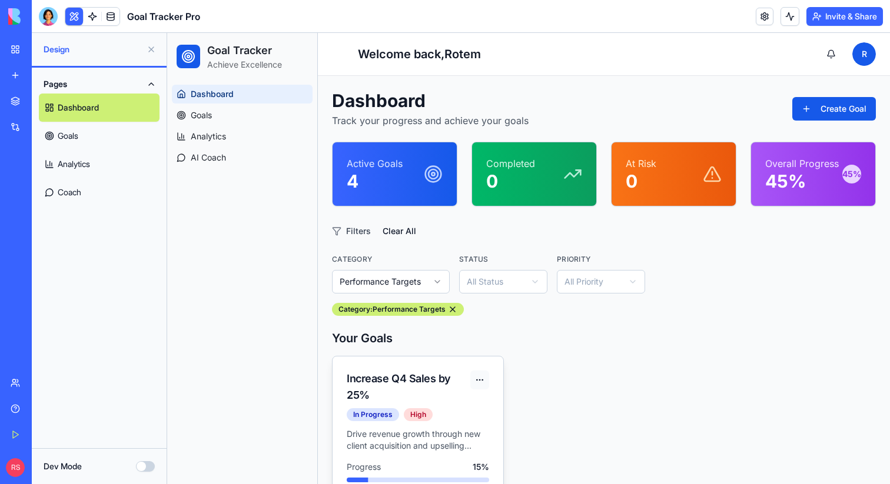
click at [482, 375] on html "Goal Tracker Achieve Excellence Dashboard Goals Analytics AI Coach Toggle sideb…" at bounding box center [528, 294] width 723 height 523
click at [468, 343] on html "Goal Tracker Achieve Excellence Dashboard Goals Analytics AI Coach Toggle sideb…" at bounding box center [528, 294] width 723 height 523
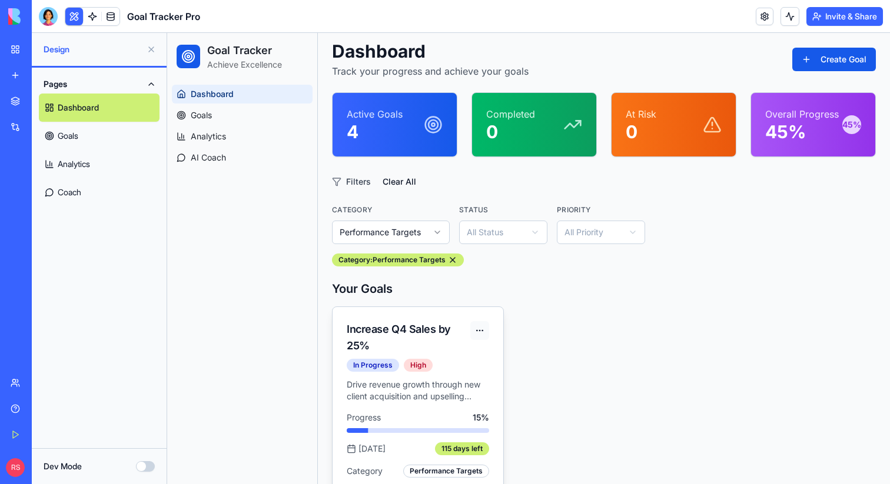
scroll to position [72, 0]
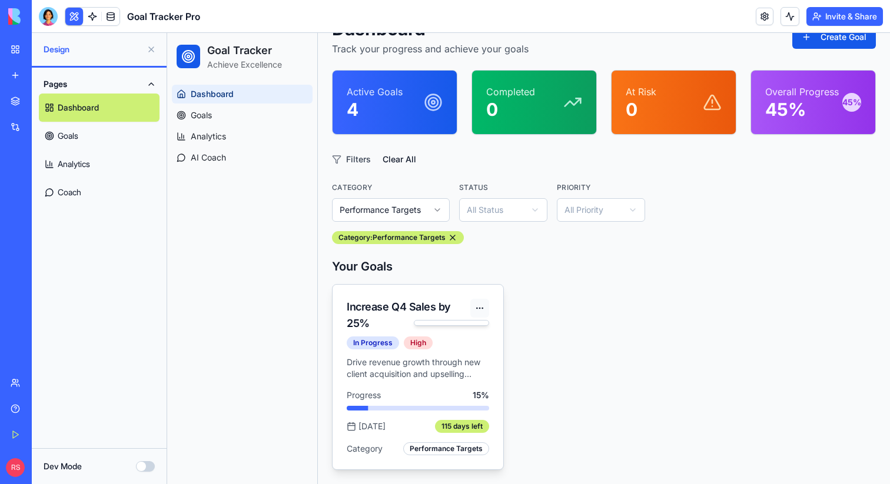
click at [477, 310] on html "Goal Tracker Achieve Excellence Dashboard Goals Analytics AI Coach Toggle sideb…" at bounding box center [528, 222] width 723 height 523
click at [465, 262] on html "Goal Tracker Achieve Excellence Dashboard Goals Analytics AI Coach Toggle sideb…" at bounding box center [528, 222] width 723 height 523
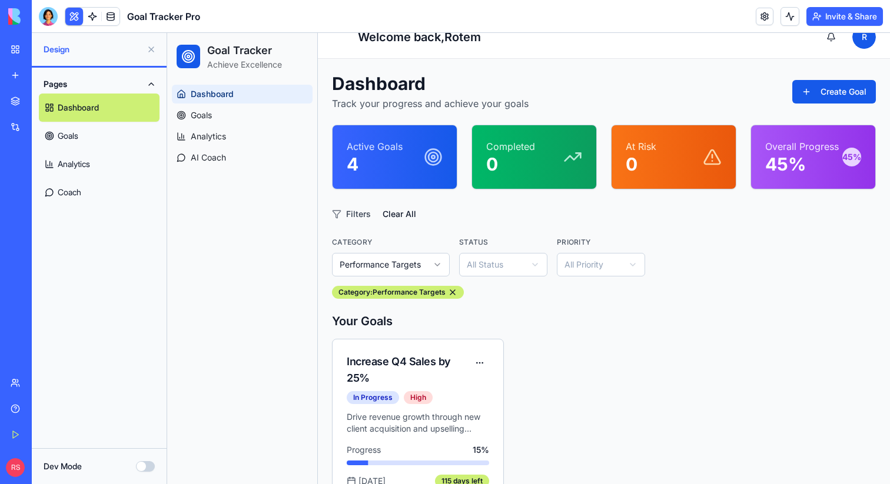
scroll to position [0, 0]
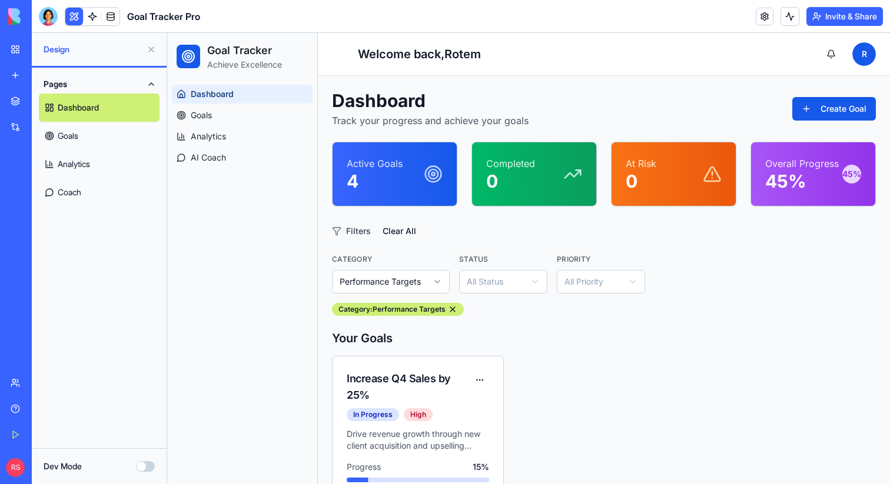
click at [487, 277] on html "Goal Tracker Achieve Excellence Dashboard Goals Analytics AI Coach Toggle sideb…" at bounding box center [528, 294] width 723 height 523
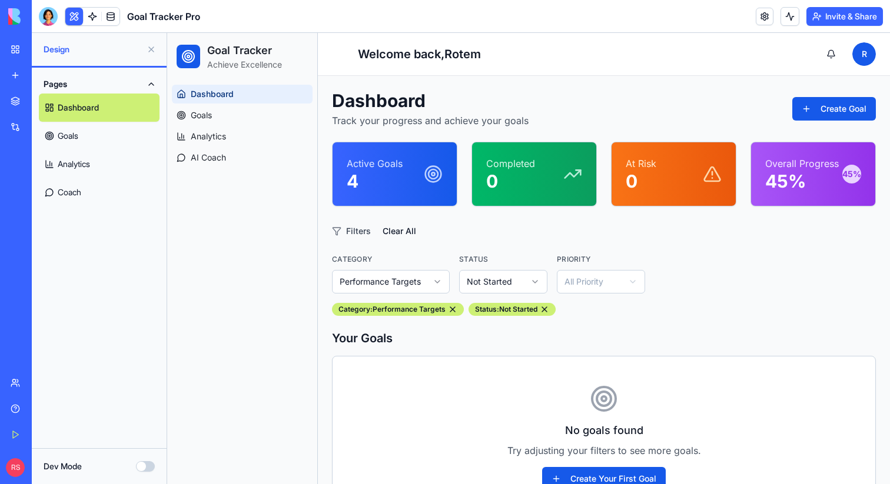
click at [485, 284] on html "Goal Tracker Achieve Excellence Dashboard Goals Analytics AI Coach Toggle sideb…" at bounding box center [528, 290] width 723 height 515
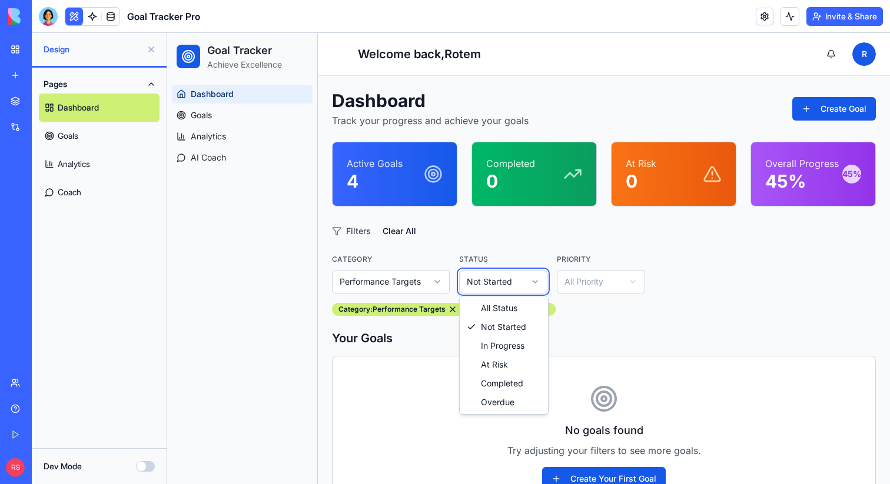
click at [435, 328] on html "Goal Tracker Achieve Excellence Dashboard Goals Analytics AI Coach Toggle sideb…" at bounding box center [528, 290] width 723 height 515
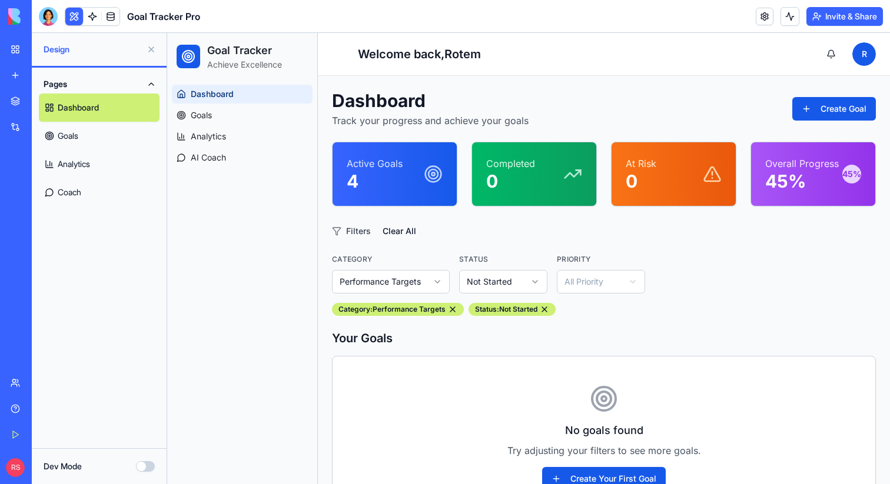
click at [498, 284] on html "Goal Tracker Achieve Excellence Dashboard Goals Analytics AI Coach Toggle sideb…" at bounding box center [528, 290] width 723 height 515
click at [511, 308] on button at bounding box center [509, 309] width 9 height 9
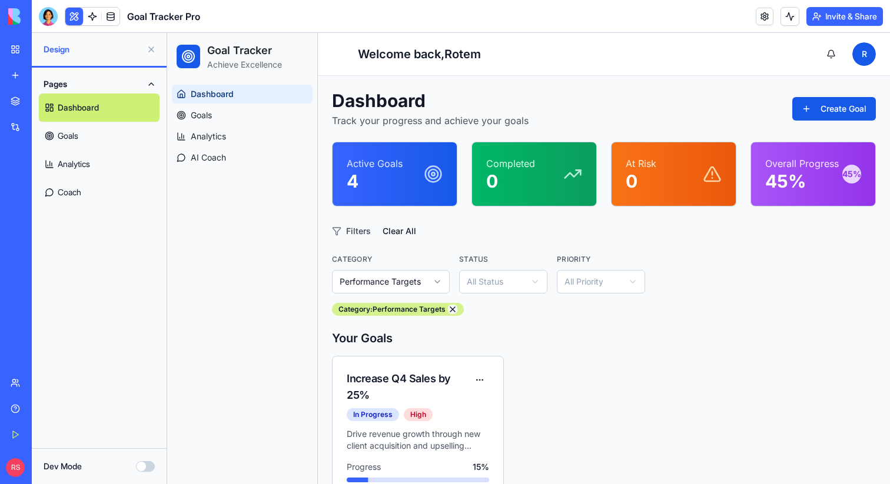
click at [454, 309] on button at bounding box center [452, 309] width 9 height 9
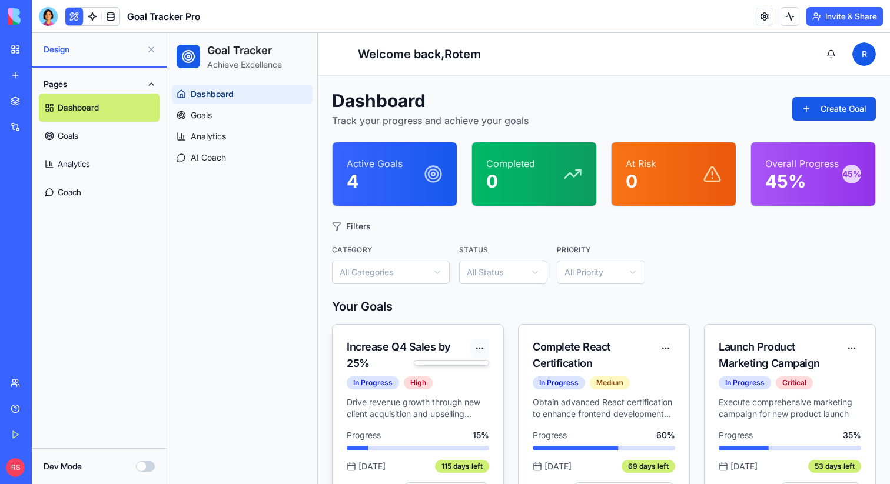
click at [481, 350] on html "Goal Tracker Achieve Excellence Dashboard Goals Analytics AI Coach Toggle sideb…" at bounding box center [528, 378] width 723 height 691
click at [667, 350] on html "Goal Tracker Achieve Excellence Dashboard Goals Analytics AI Coach Toggle sideb…" at bounding box center [528, 378] width 723 height 691
click at [200, 113] on span "Goals" at bounding box center [201, 115] width 21 height 12
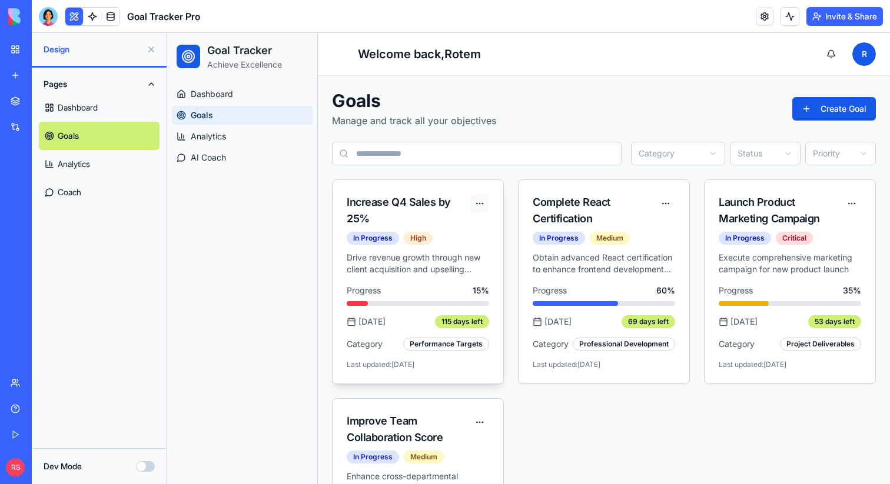
click at [477, 205] on html "Goal Tracker Achieve Excellence Dashboard Goals Analytics AI Coach Toggle sideb…" at bounding box center [528, 315] width 723 height 565
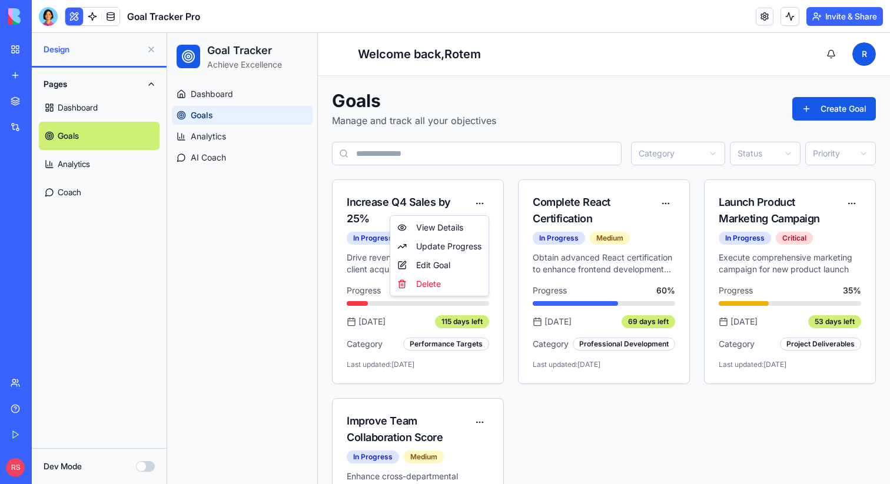
click at [215, 97] on html "Goal Tracker Achieve Excellence Dashboard Goals Analytics AI Coach Toggle sideb…" at bounding box center [528, 315] width 723 height 565
click at [215, 97] on span "Dashboard" at bounding box center [212, 94] width 42 height 12
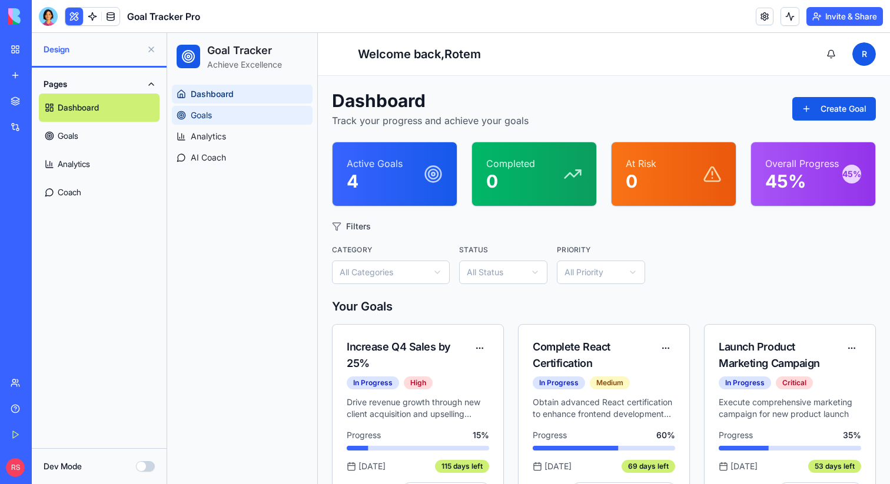
click at [207, 114] on span "Goals" at bounding box center [201, 115] width 21 height 12
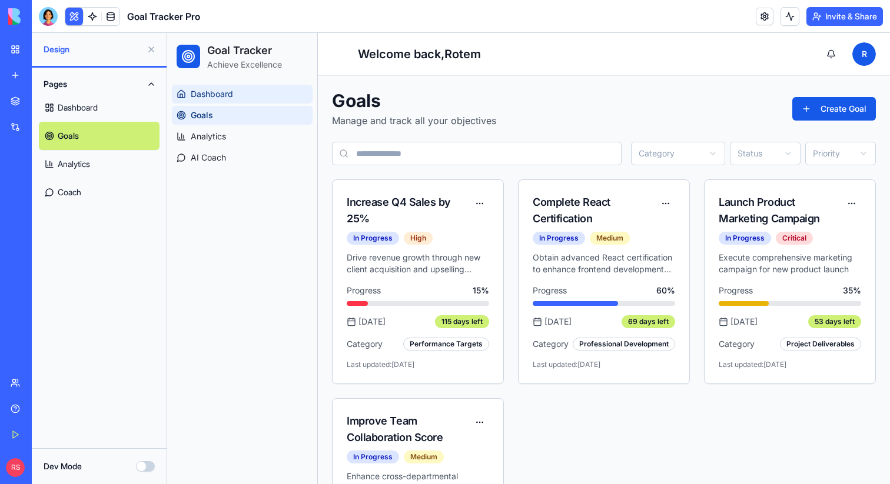
click at [208, 87] on link "Dashboard" at bounding box center [242, 94] width 141 height 19
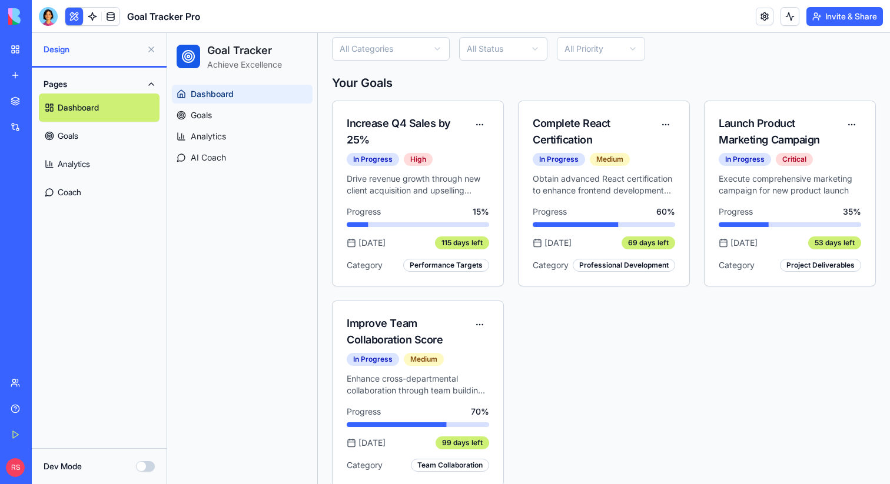
scroll to position [240, 0]
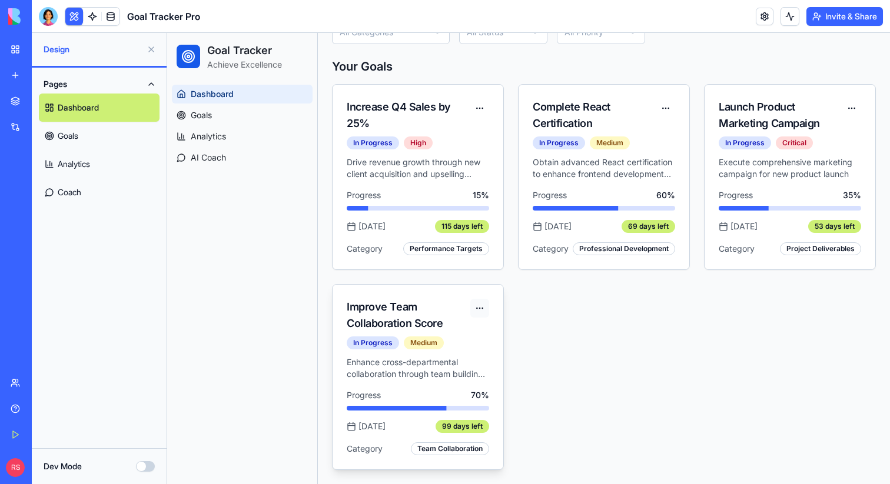
click at [485, 313] on html "Goal Tracker Achieve Excellence Dashboard Goals Analytics AI Coach Toggle sideb…" at bounding box center [528, 138] width 723 height 691
click at [101, 255] on div "Pages Dashboard Goals Analytics Coach" at bounding box center [99, 258] width 135 height 381
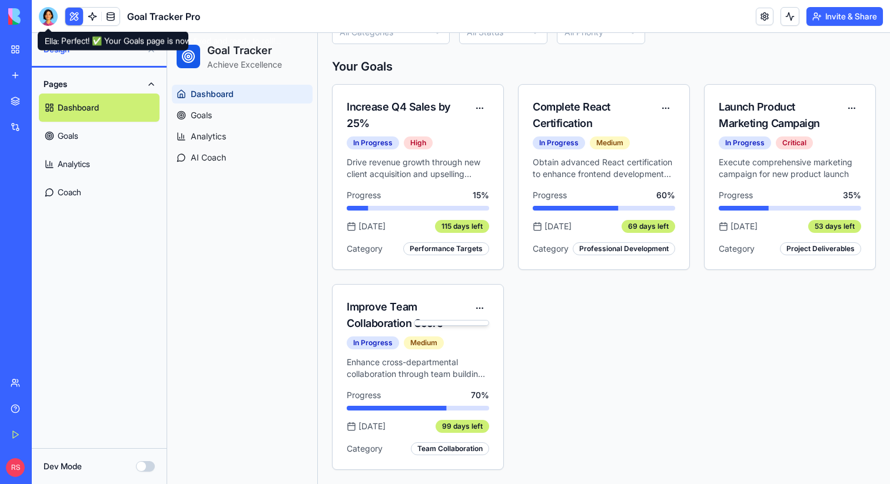
click at [48, 15] on div at bounding box center [48, 16] width 19 height 19
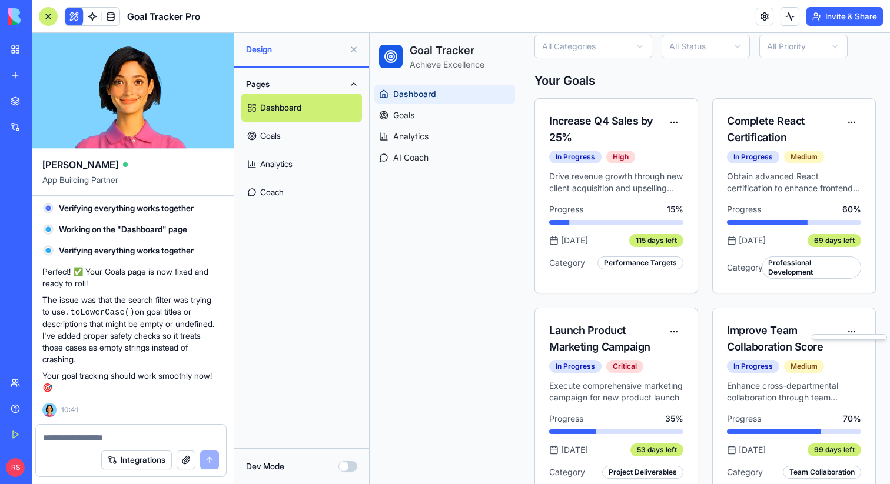
scroll to position [0, 0]
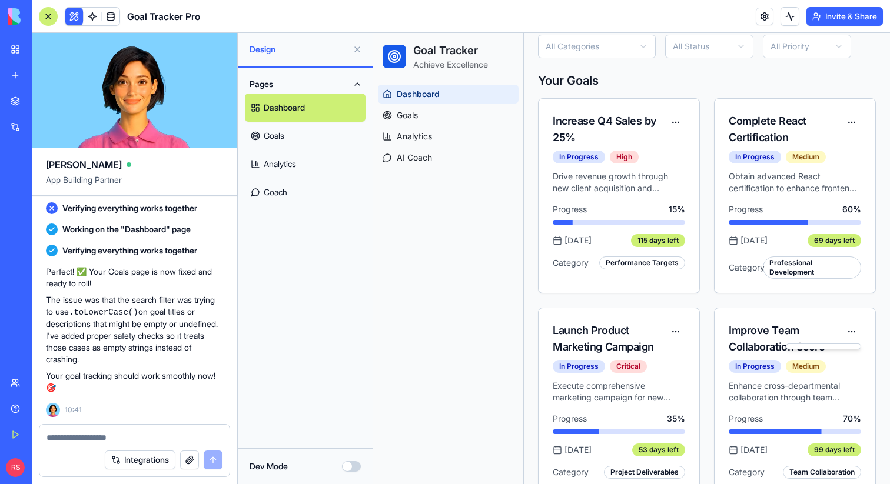
click at [172, 438] on textarea at bounding box center [134, 438] width 176 height 12
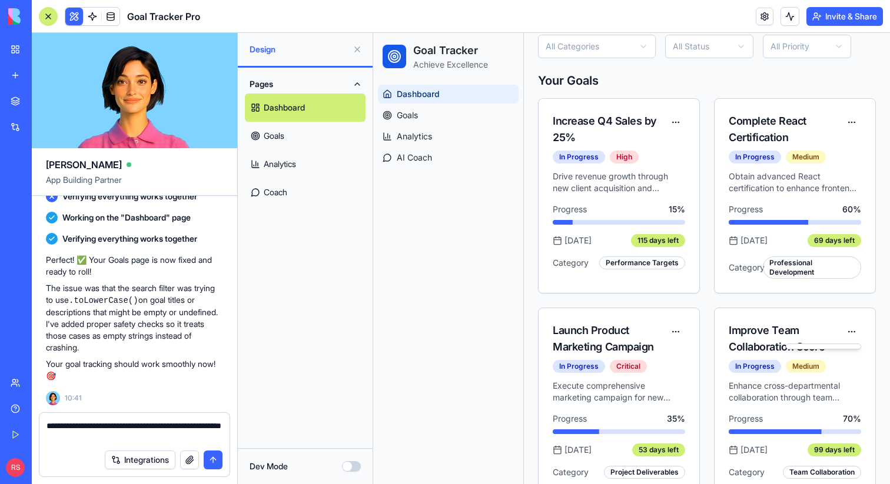
type textarea "**********"
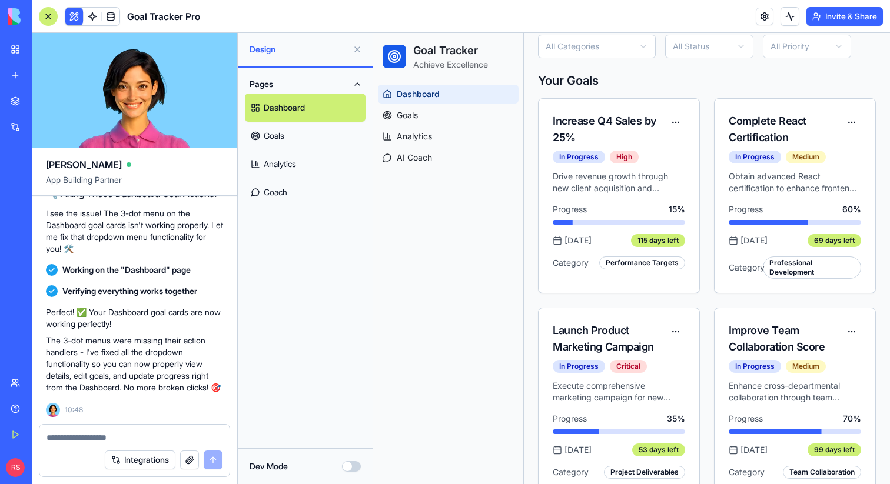
scroll to position [1926, 0]
click at [288, 131] on link "Goals" at bounding box center [305, 136] width 121 height 28
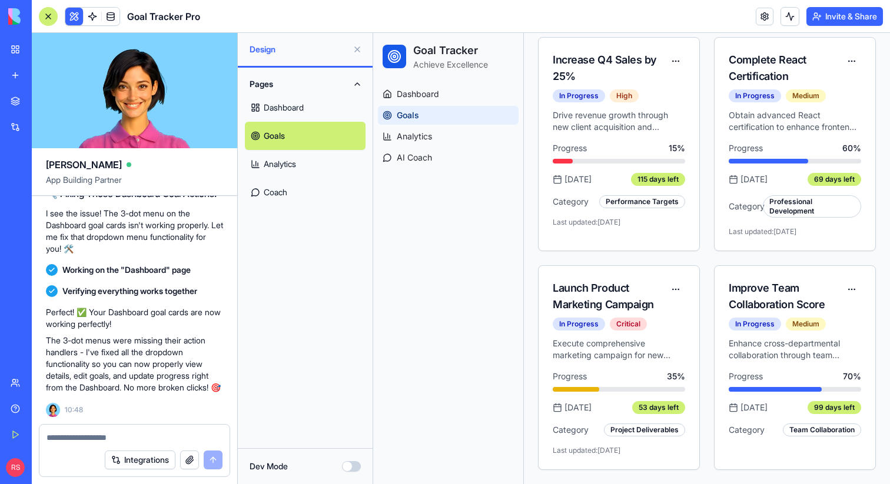
click at [304, 98] on link "Dashboard" at bounding box center [305, 108] width 121 height 28
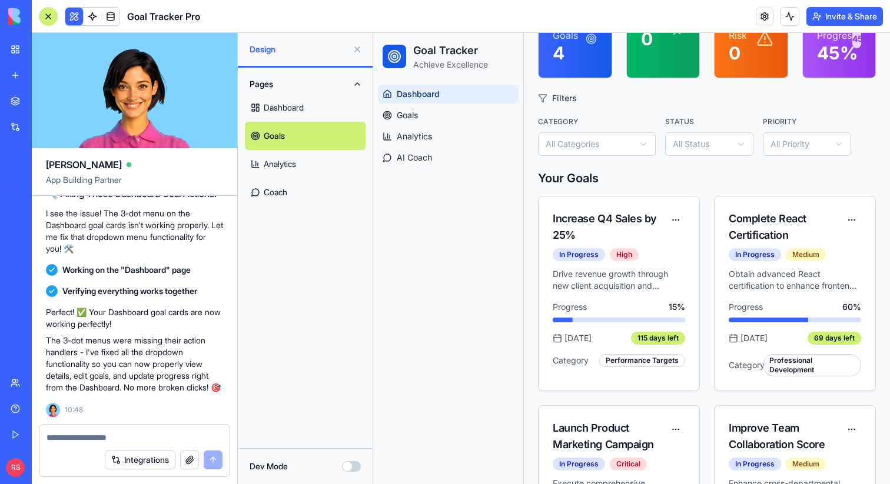
scroll to position [240, 0]
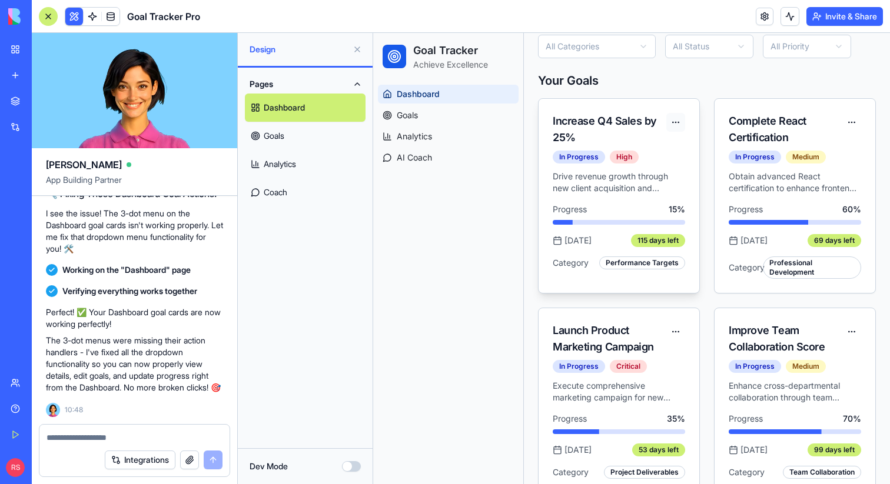
click at [676, 122] on html "Goal Tracker Achieve Excellence Dashboard Goals Analytics AI Coach Toggle sideb…" at bounding box center [631, 150] width 517 height 715
click at [633, 166] on div "Update Progress" at bounding box center [635, 165] width 94 height 19
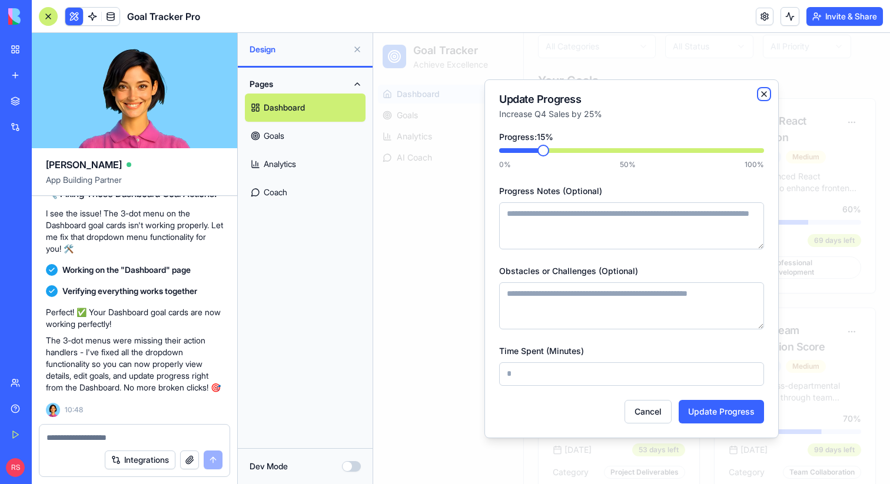
click at [763, 92] on icon "button" at bounding box center [763, 93] width 9 height 9
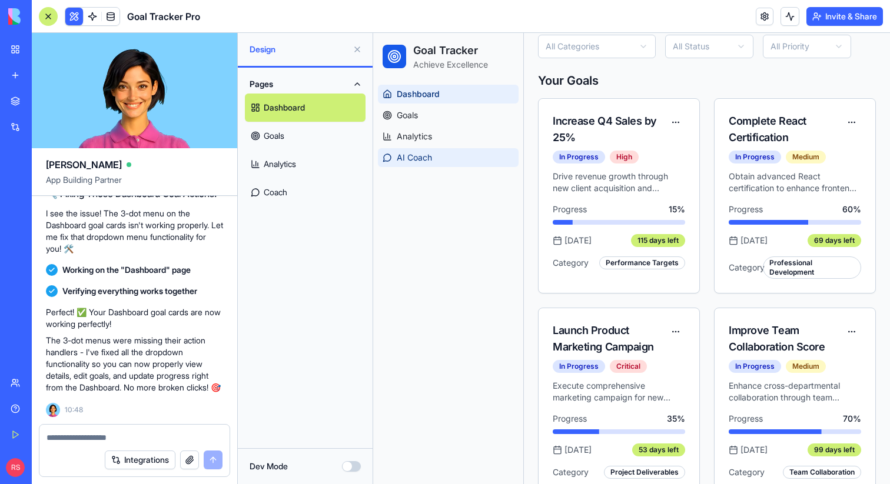
click at [415, 149] on link "AI Coach" at bounding box center [448, 157] width 141 height 19
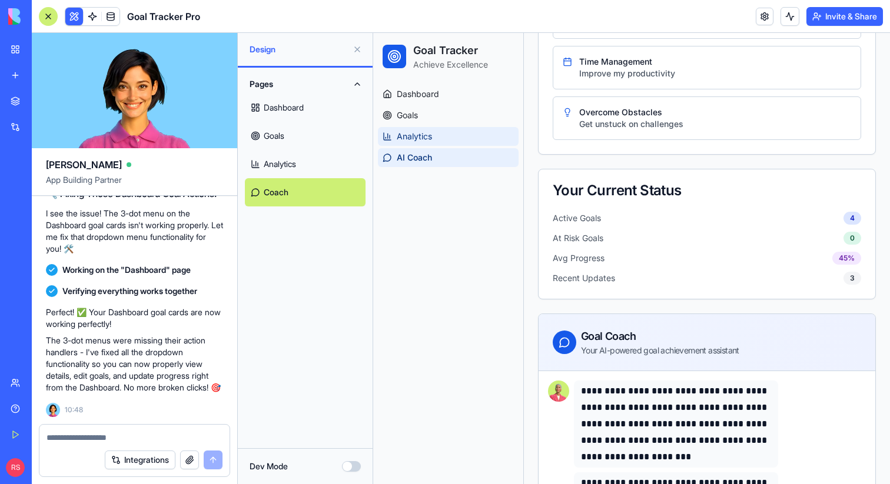
click at [414, 135] on span "Analytics" at bounding box center [414, 137] width 35 height 12
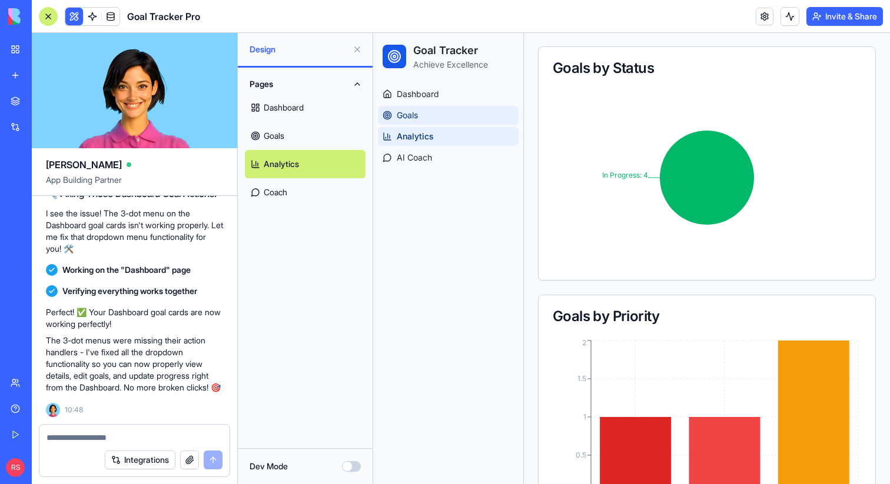
click at [416, 111] on span "Goals" at bounding box center [407, 115] width 21 height 12
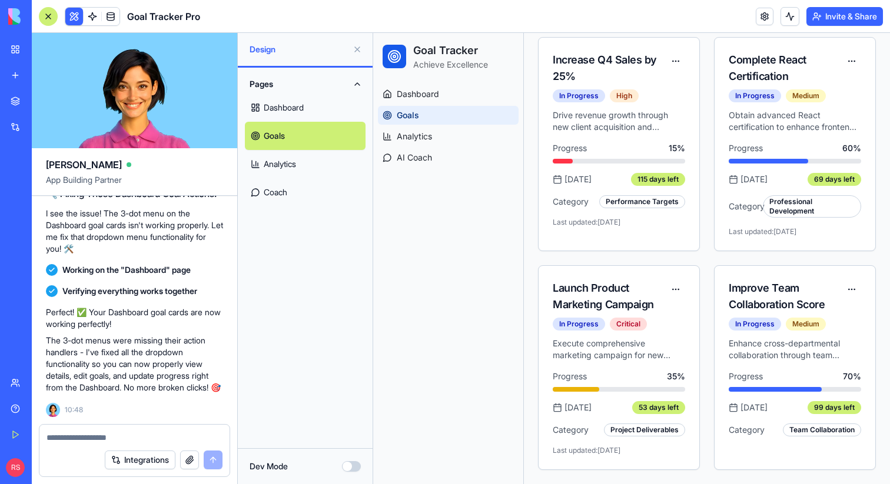
click at [42, 11] on div at bounding box center [48, 16] width 19 height 19
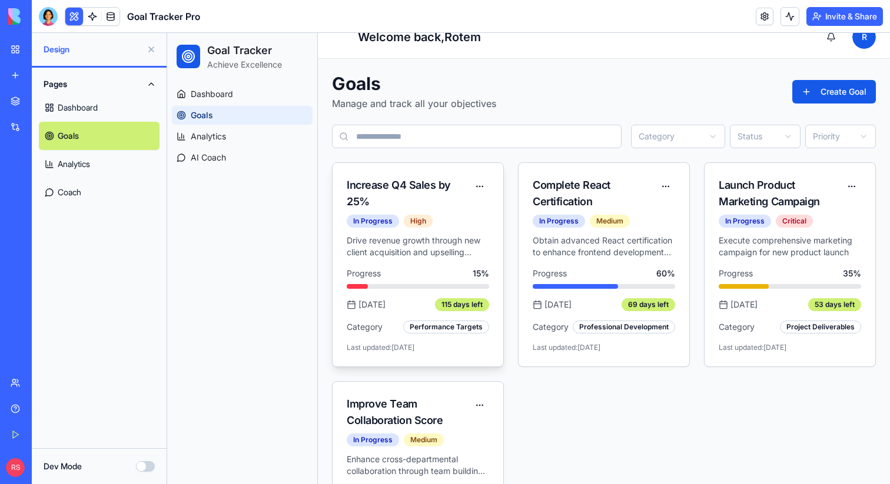
scroll to position [0, 0]
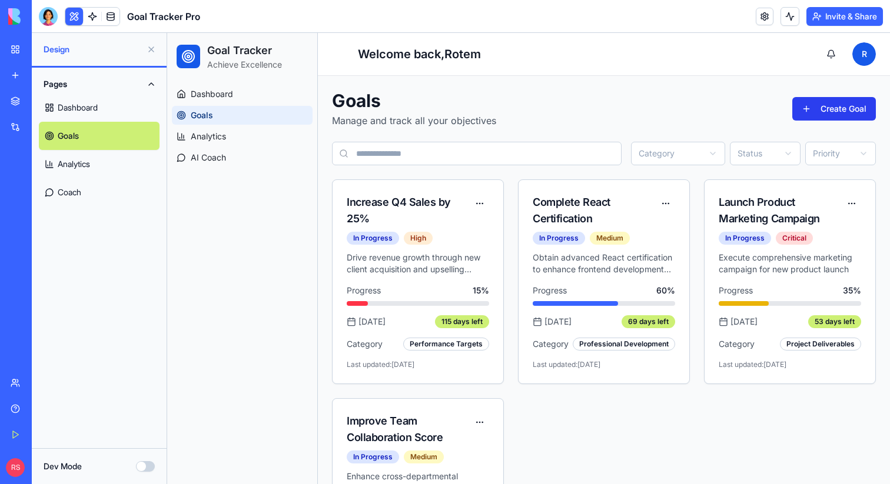
click at [799, 110] on button "Create Goal" at bounding box center [834, 109] width 84 height 24
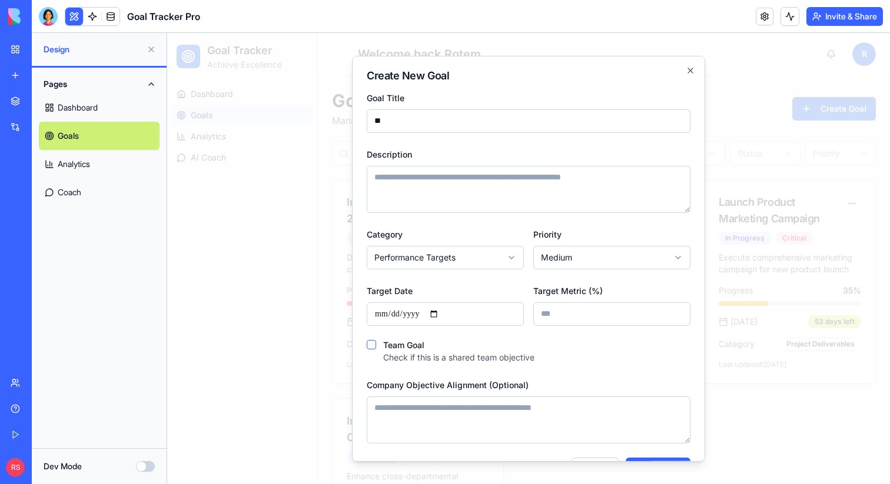
type input "*"
click at [524, 126] on input "**********" at bounding box center [529, 121] width 324 height 24
drag, startPoint x: 380, startPoint y: 120, endPoint x: 371, endPoint y: 121, distance: 9.4
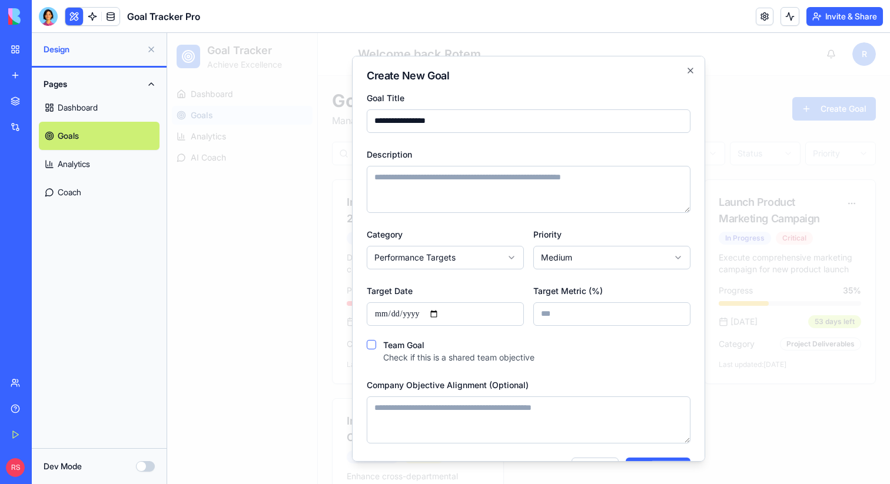
click at [371, 120] on input "**********" at bounding box center [529, 121] width 324 height 24
click at [485, 118] on input "**********" at bounding box center [529, 121] width 324 height 24
type input "**********"
click at [448, 181] on textarea "Description" at bounding box center [529, 188] width 324 height 47
type textarea "**********"
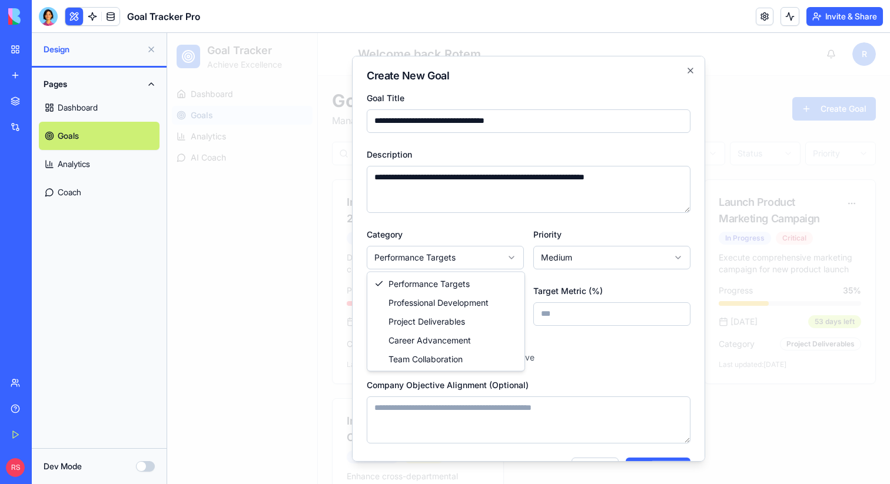
click at [462, 258] on body "Goal Tracker Achieve Excellence Dashboard Goals Analytics AI Coach Toggle sideb…" at bounding box center [528, 315] width 723 height 565
select select "**********"
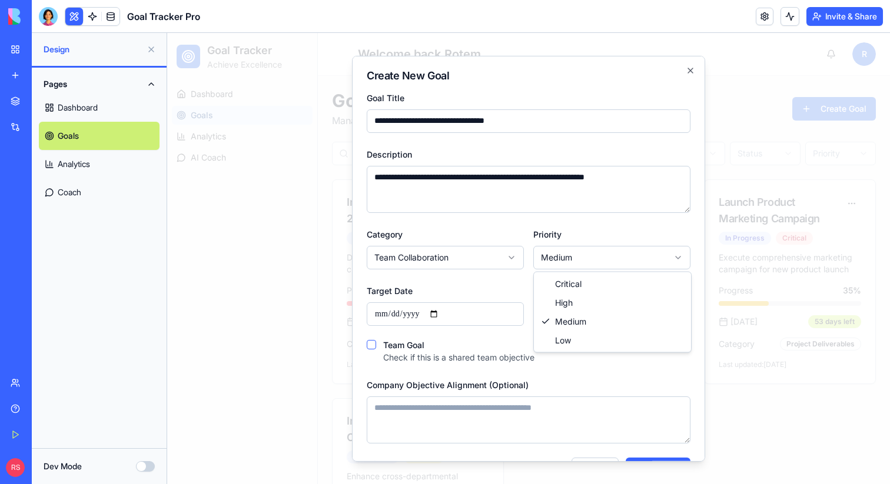
click at [576, 257] on body "Goal Tracker Achieve Excellence Dashboard Goals Analytics AI Coach Toggle sideb…" at bounding box center [528, 315] width 723 height 565
select select "****"
click at [437, 315] on input "Target Date" at bounding box center [445, 314] width 157 height 24
type input "**********"
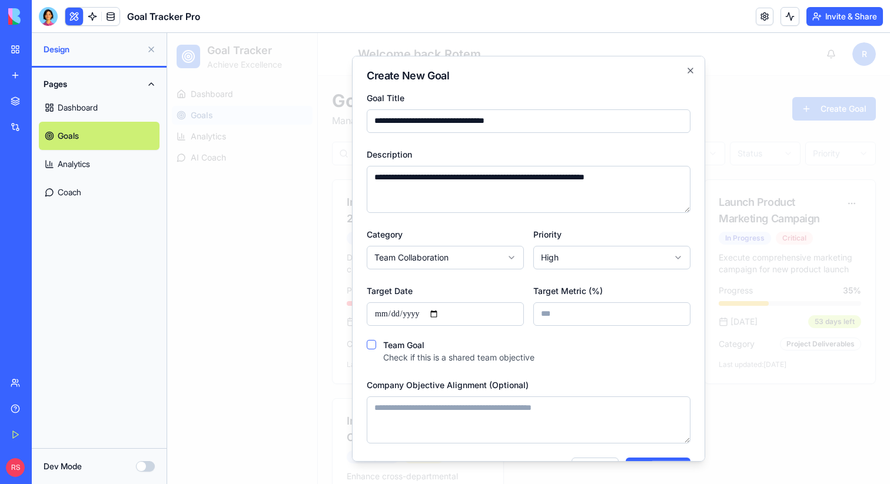
click at [497, 340] on div "Team Goal Check if this is a shared team objective" at bounding box center [458, 352] width 151 height 24
click at [373, 349] on div "Team Goal Check if this is a shared team objective" at bounding box center [529, 352] width 324 height 24
click at [372, 347] on button "Team Goal" at bounding box center [371, 344] width 9 height 9
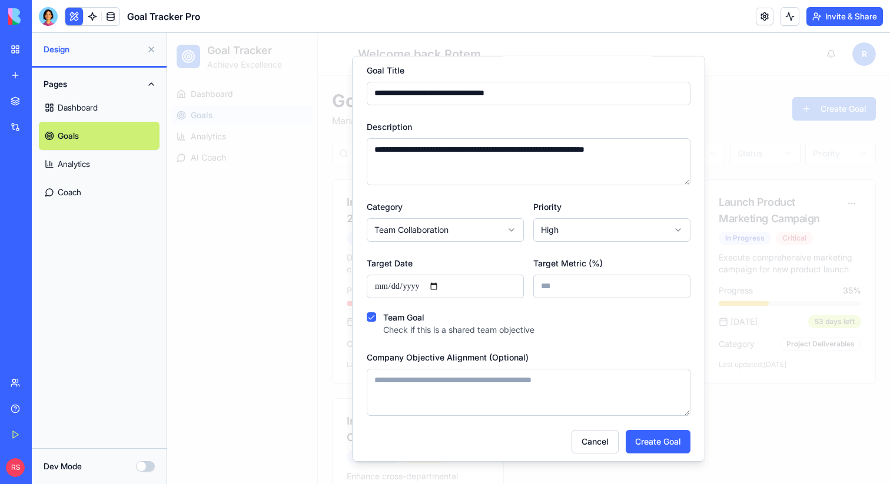
scroll to position [34, 0]
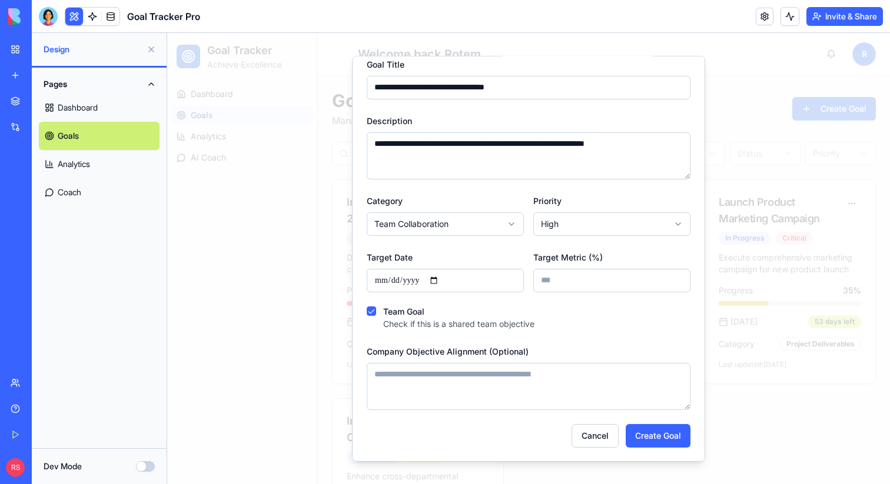
click at [458, 381] on textarea "Company Objective Alignment (Optional)" at bounding box center [529, 385] width 324 height 47
click at [652, 441] on button "Create Goal" at bounding box center [657, 436] width 65 height 24
click at [646, 433] on button "Create Goal" at bounding box center [657, 436] width 65 height 24
click at [678, 439] on button "Create Goal" at bounding box center [657, 436] width 65 height 24
click at [739, 446] on div at bounding box center [528, 258] width 723 height 451
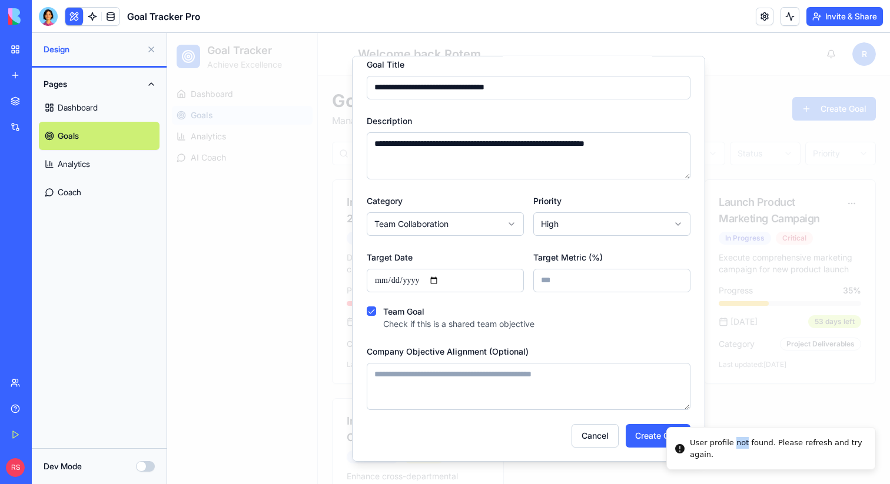
click at [739, 446] on div "User profile not found. Please refresh and try again." at bounding box center [778, 448] width 176 height 23
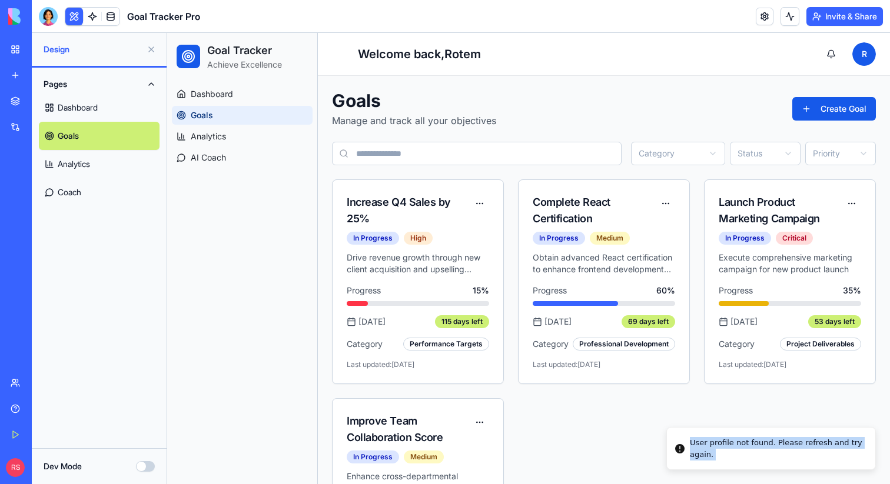
click at [739, 446] on div "User profile not found. Please refresh and try again." at bounding box center [778, 448] width 176 height 23
copy body "User profile not found. Please refresh and try again."
click at [827, 112] on button "Create Goal" at bounding box center [834, 109] width 84 height 24
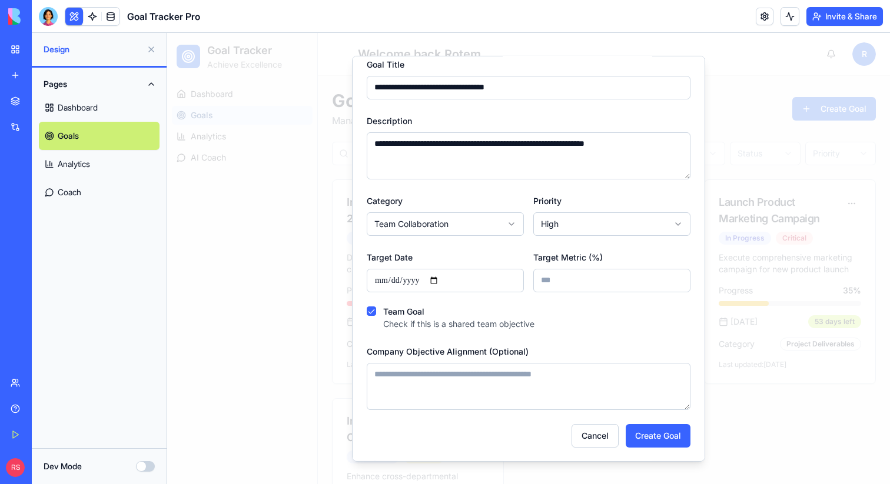
click at [168, 347] on div at bounding box center [528, 258] width 723 height 451
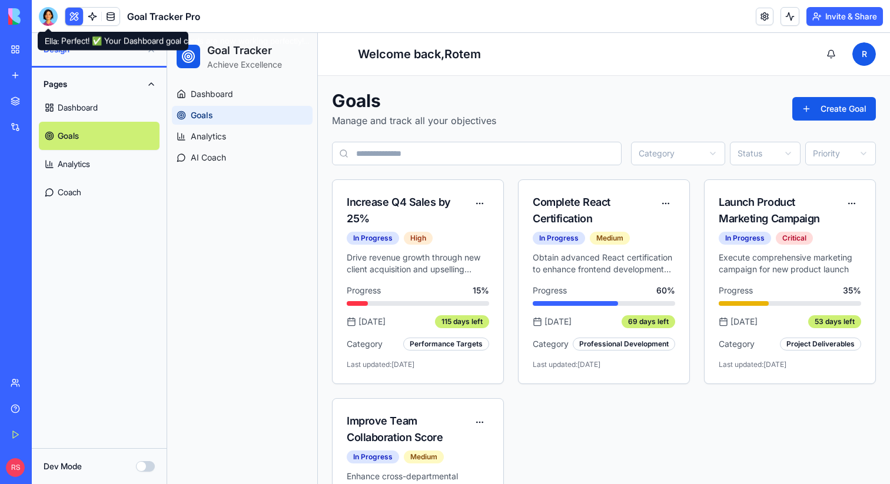
click at [41, 14] on div at bounding box center [48, 16] width 19 height 19
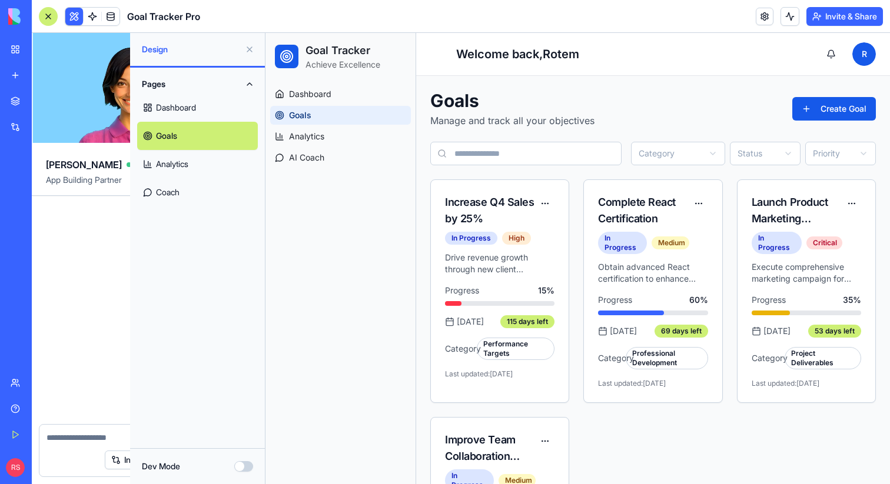
scroll to position [1968, 0]
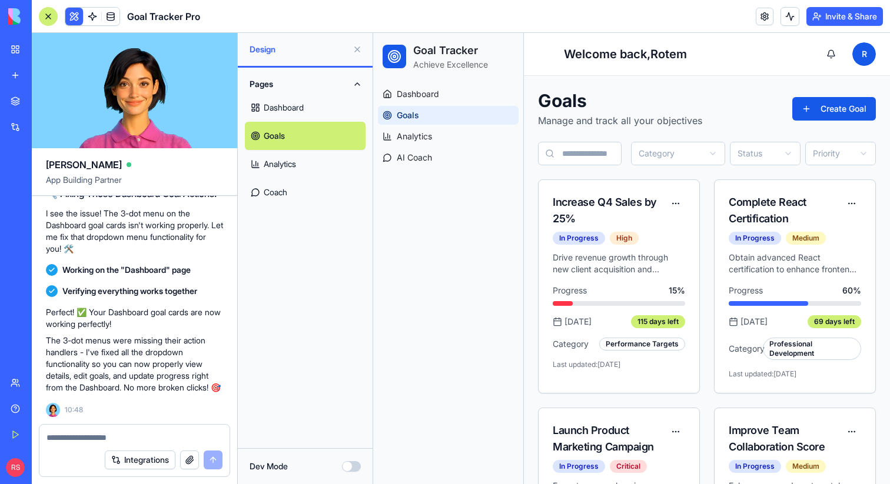
click at [135, 437] on textarea at bounding box center [134, 438] width 176 height 12
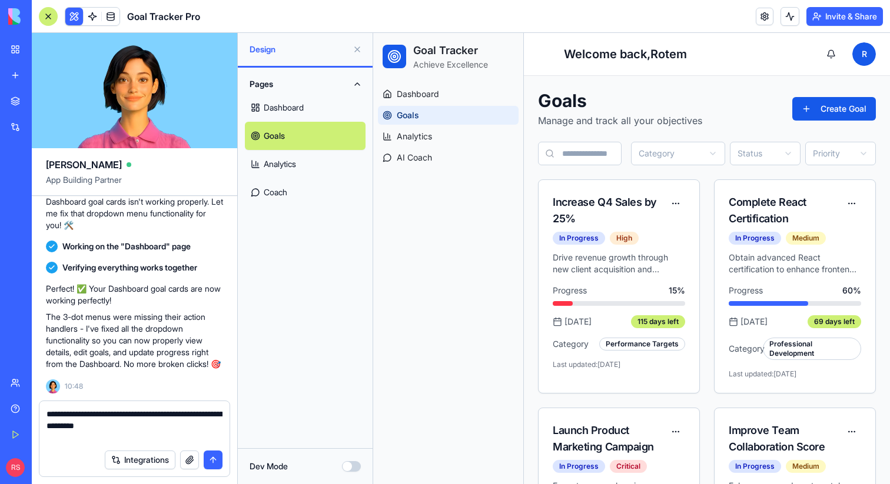
click at [151, 428] on textarea "**********" at bounding box center [134, 425] width 176 height 35
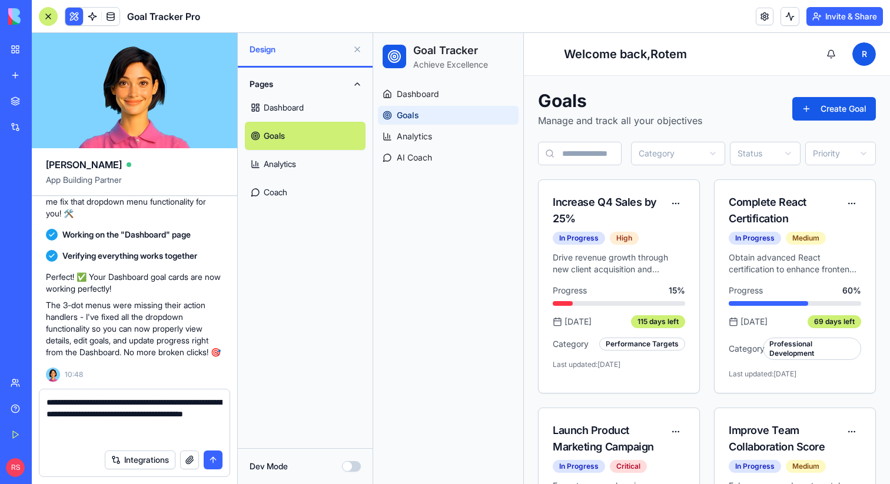
type textarea "**********"
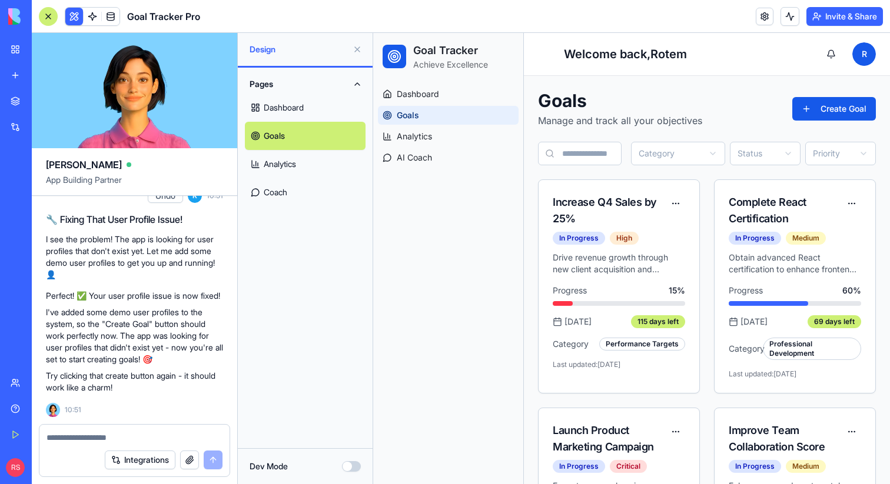
scroll to position [2262, 0]
click at [46, 20] on div at bounding box center [48, 16] width 19 height 19
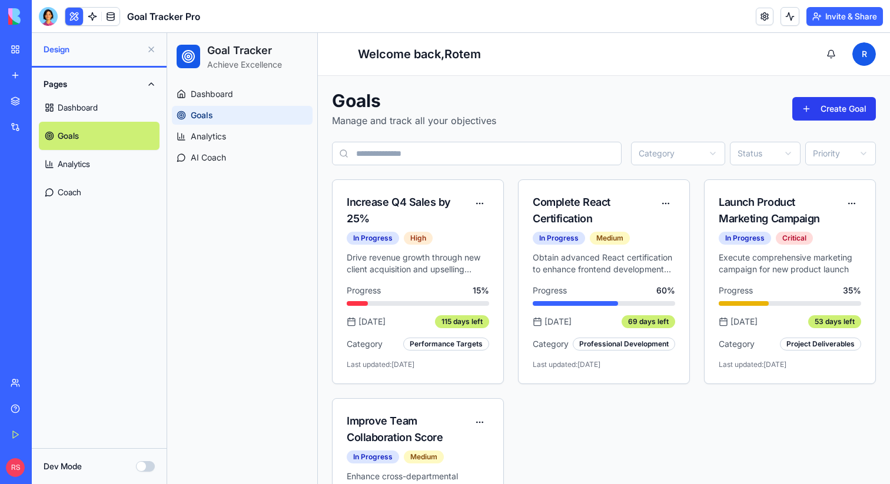
click at [828, 109] on button "Create Goal" at bounding box center [834, 109] width 84 height 24
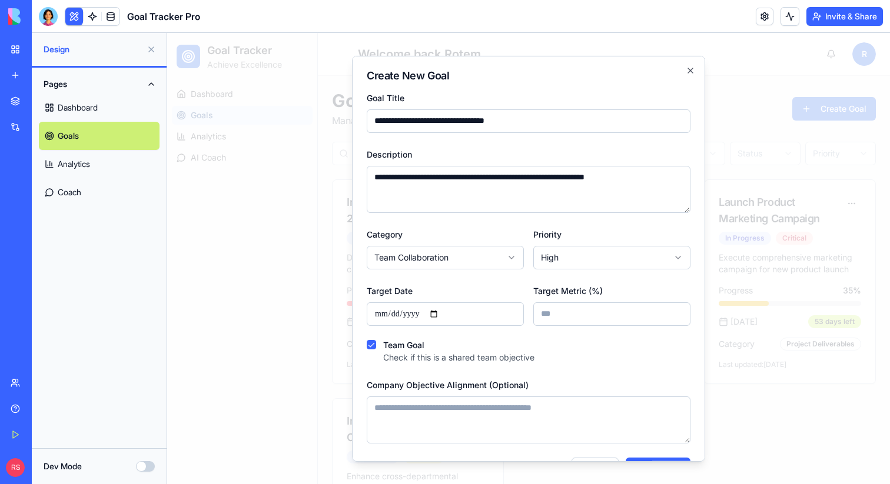
scroll to position [34, 0]
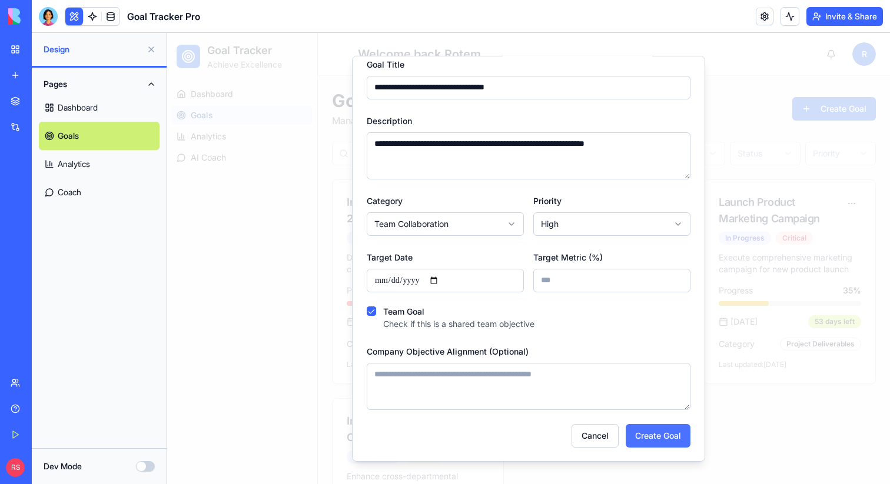
click at [650, 439] on button "Create Goal" at bounding box center [657, 436] width 65 height 24
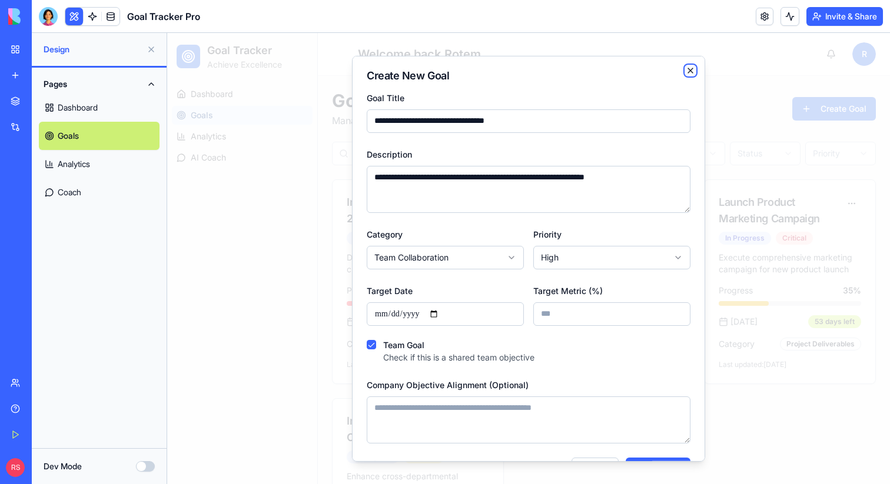
click at [687, 68] on icon "button" at bounding box center [689, 69] width 9 height 9
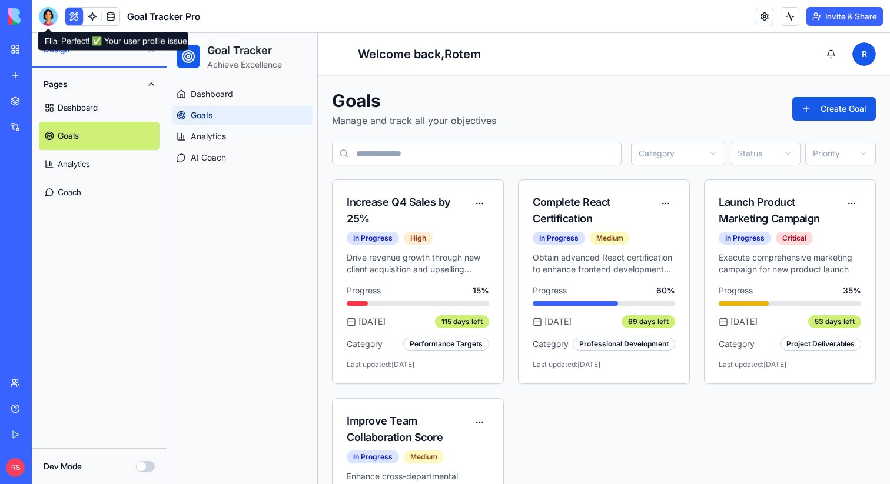
click at [43, 18] on div at bounding box center [48, 16] width 19 height 19
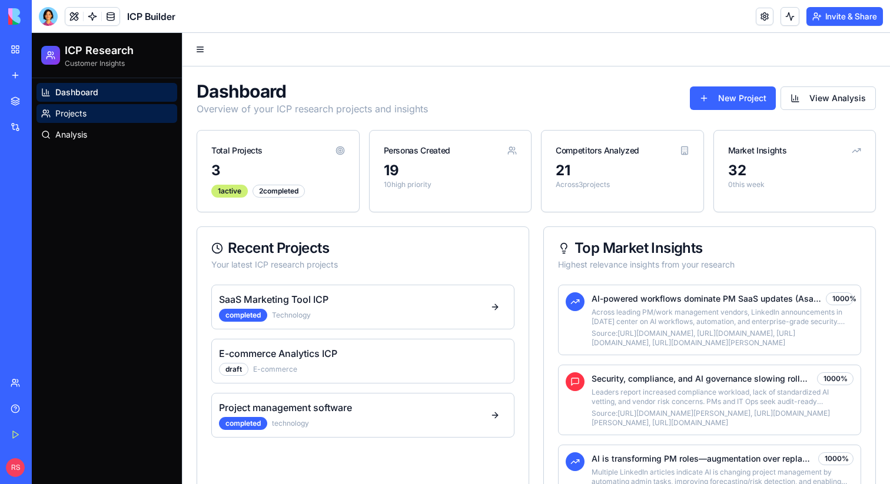
click at [78, 112] on span "Projects" at bounding box center [70, 114] width 31 height 12
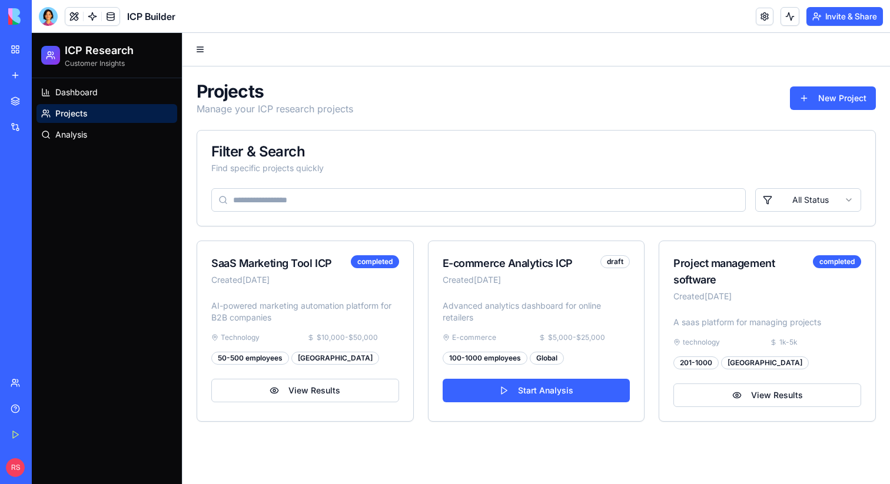
click at [64, 144] on div "Dashboard Projects Analysis" at bounding box center [107, 113] width 150 height 71
click at [80, 92] on span "Dashboard" at bounding box center [76, 92] width 42 height 12
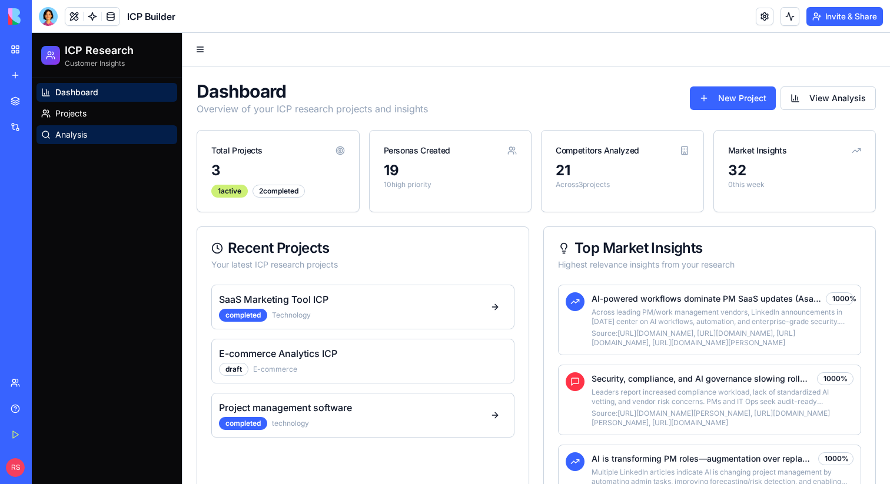
click at [68, 132] on span "Analysis" at bounding box center [71, 135] width 32 height 12
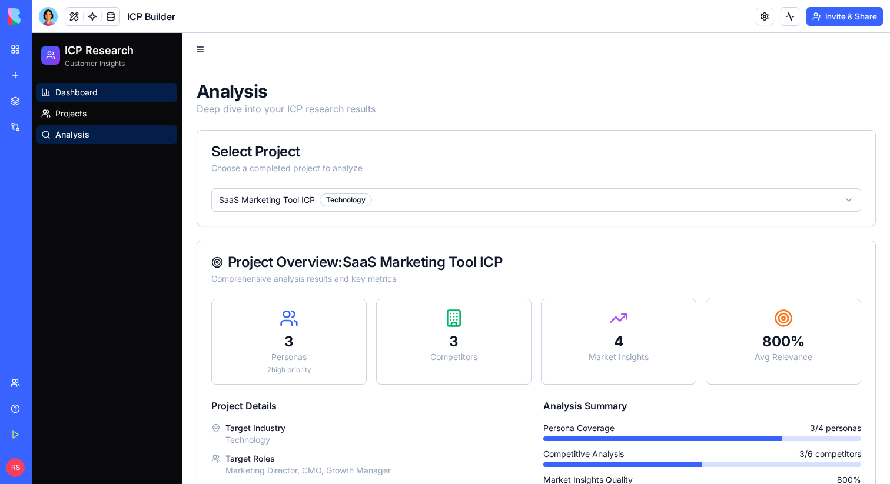
click at [86, 96] on span "Dashboard" at bounding box center [76, 92] width 42 height 12
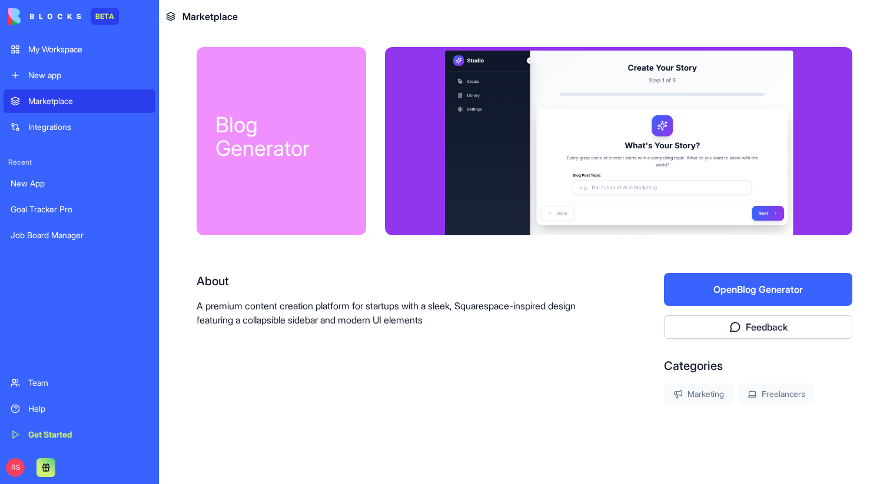
click at [720, 292] on button "Open Blog Generator" at bounding box center [758, 289] width 188 height 33
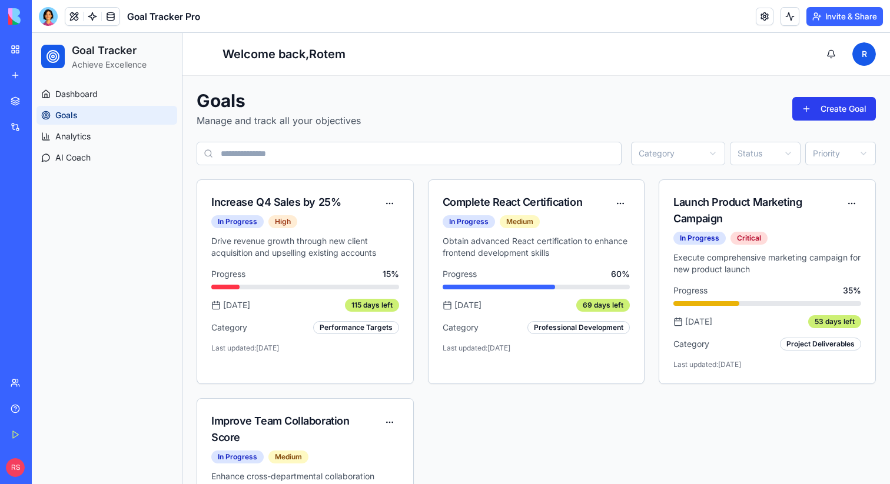
click at [812, 108] on button "Create Goal" at bounding box center [834, 109] width 84 height 24
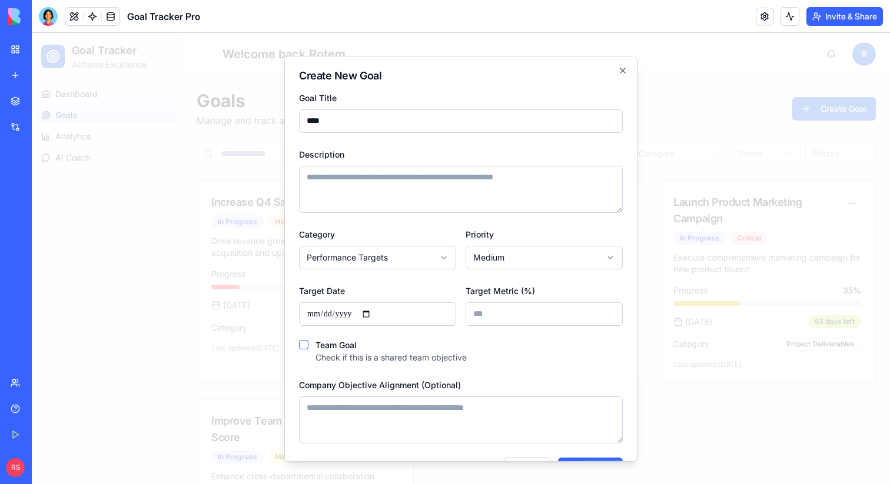
type input "****"
click at [431, 199] on textarea "Description" at bounding box center [461, 188] width 324 height 47
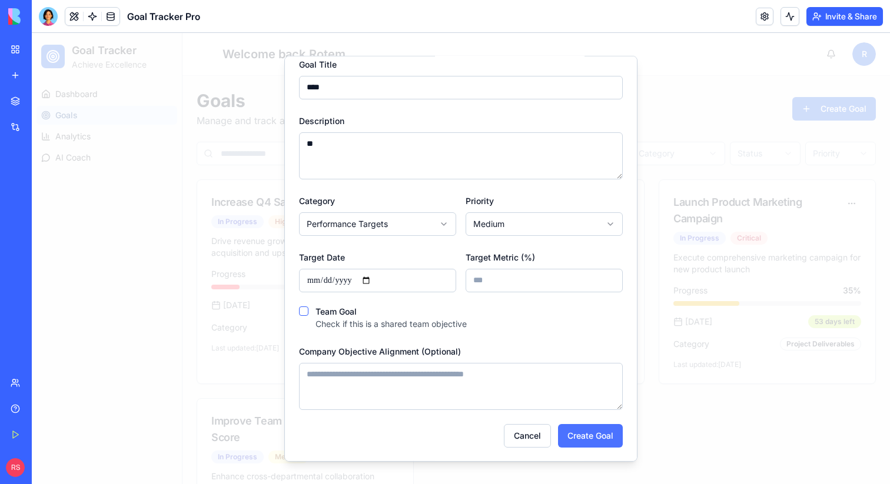
type textarea "**"
click at [573, 434] on button "Create Goal" at bounding box center [590, 436] width 65 height 24
type input "**********"
click at [579, 434] on button "Create Goal" at bounding box center [590, 436] width 65 height 24
click at [178, 354] on div at bounding box center [461, 258] width 858 height 451
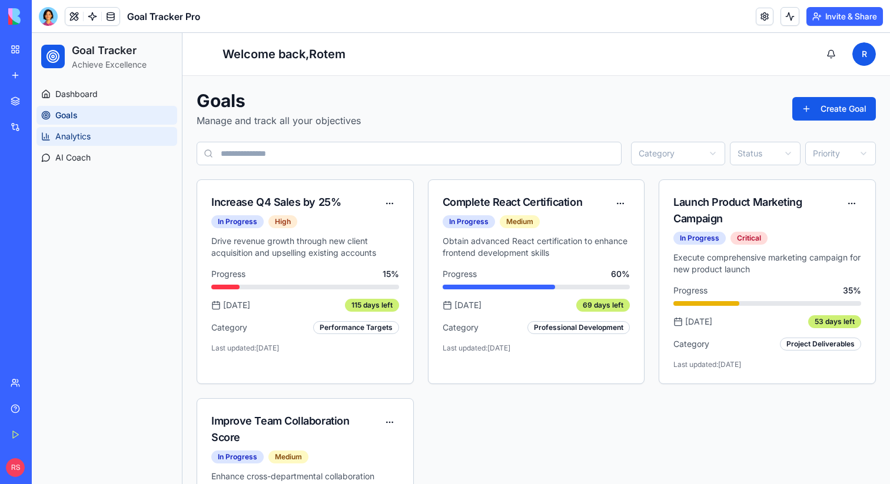
click at [148, 136] on link "Analytics" at bounding box center [106, 136] width 141 height 19
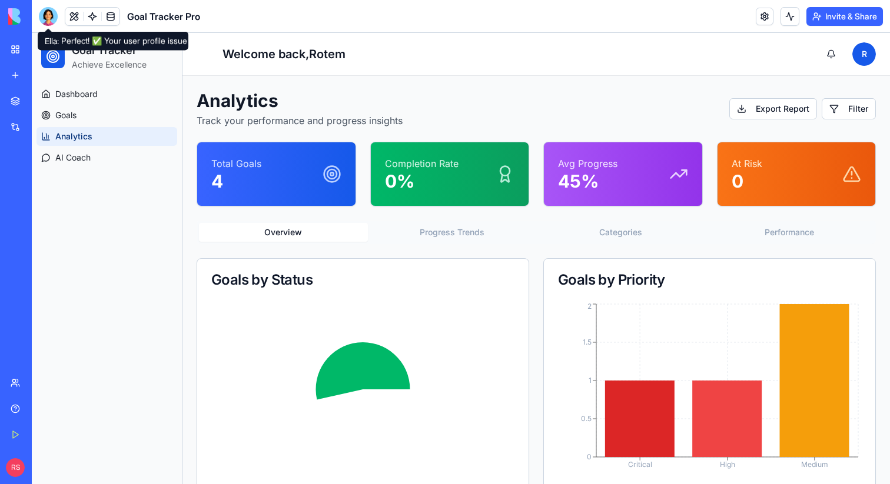
click at [51, 15] on div at bounding box center [48, 16] width 19 height 19
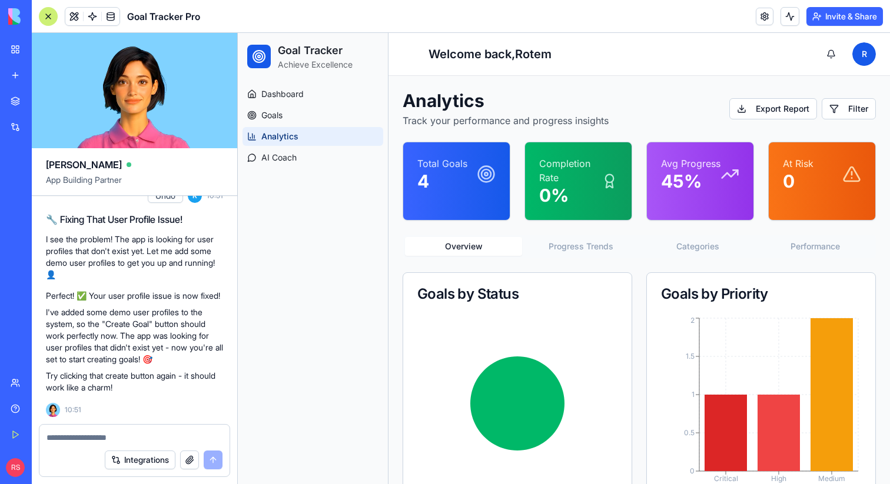
click at [118, 437] on textarea at bounding box center [134, 438] width 176 height 12
type textarea "**********"
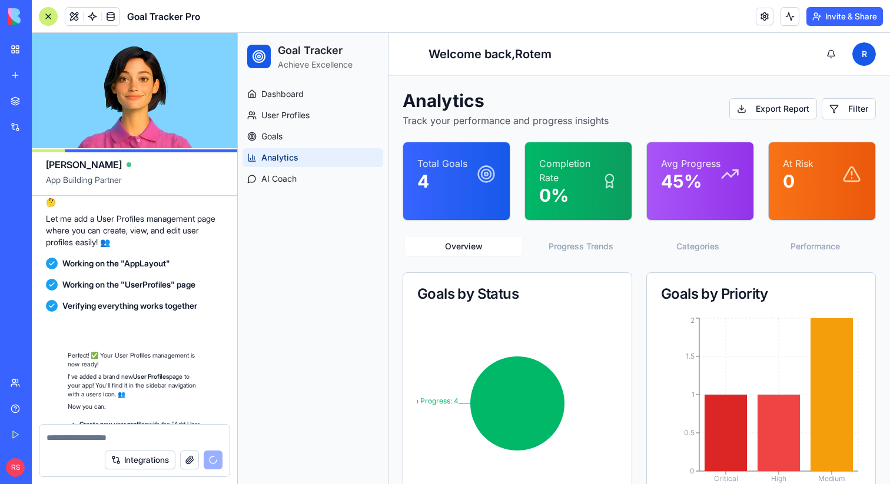
scroll to position [2731, 0]
